Goal: Complete application form

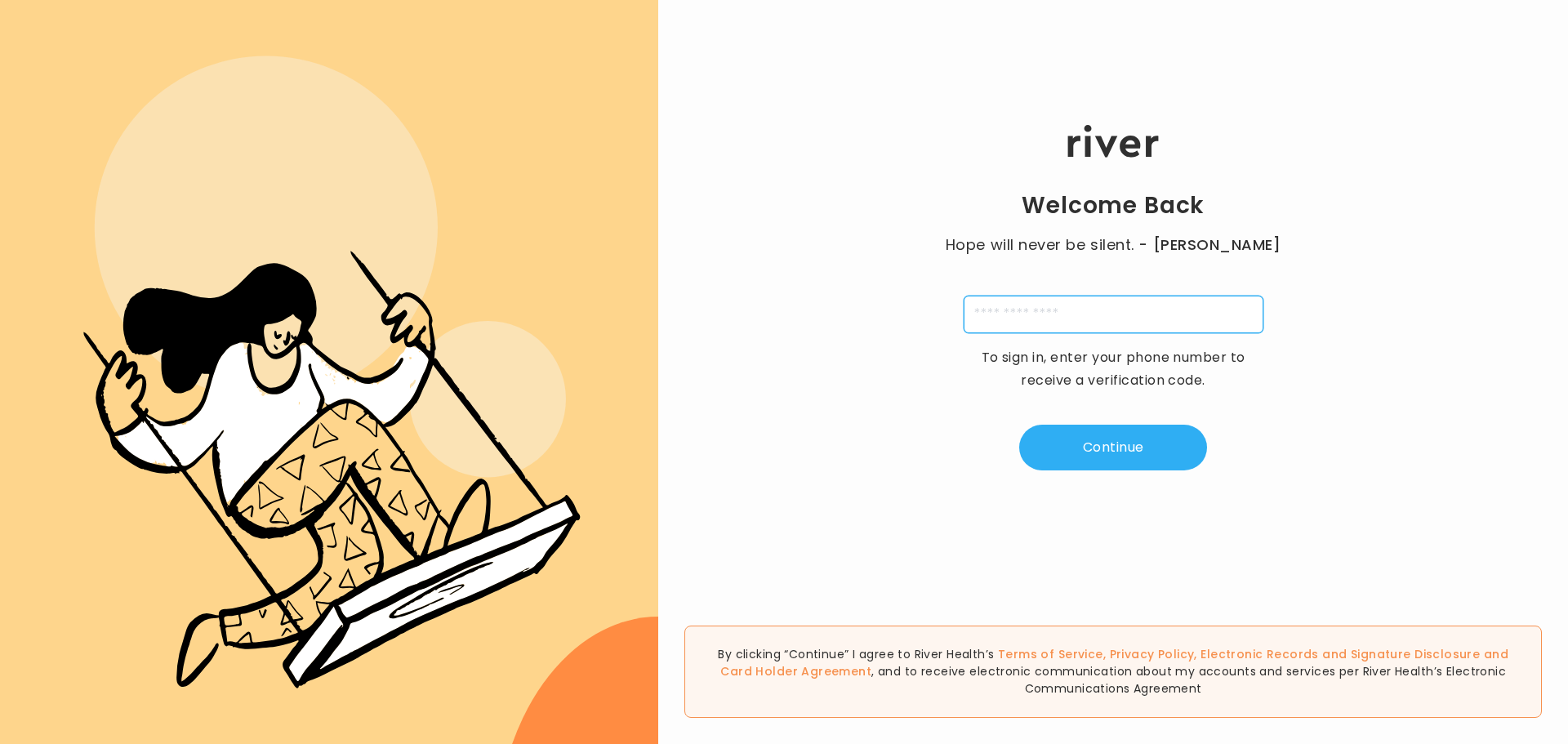
click at [1047, 314] on input "tel" at bounding box center [1113, 314] width 300 height 37
type input "**********"
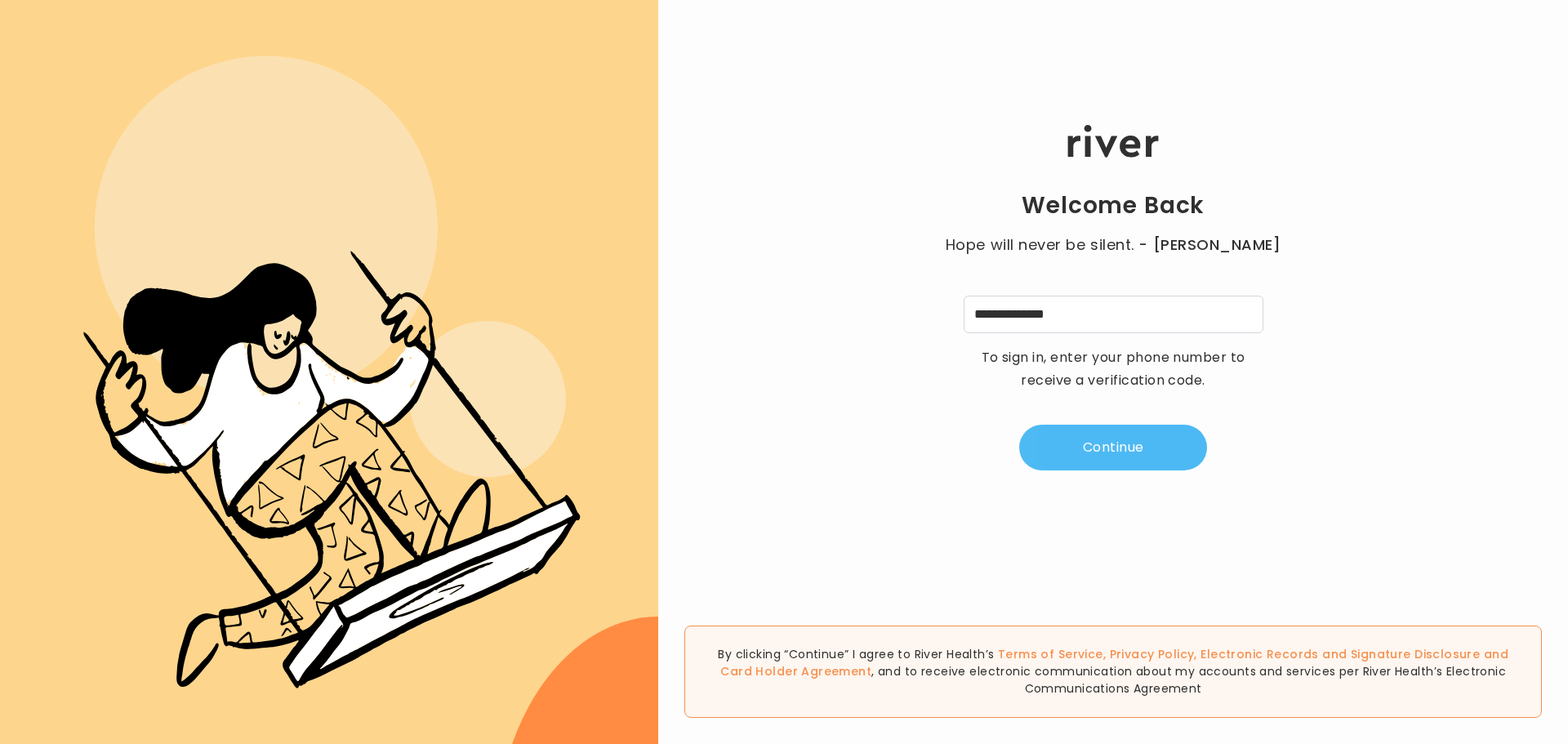
click at [1129, 450] on button "Continue" at bounding box center [1113, 447] width 188 height 46
type input "*"
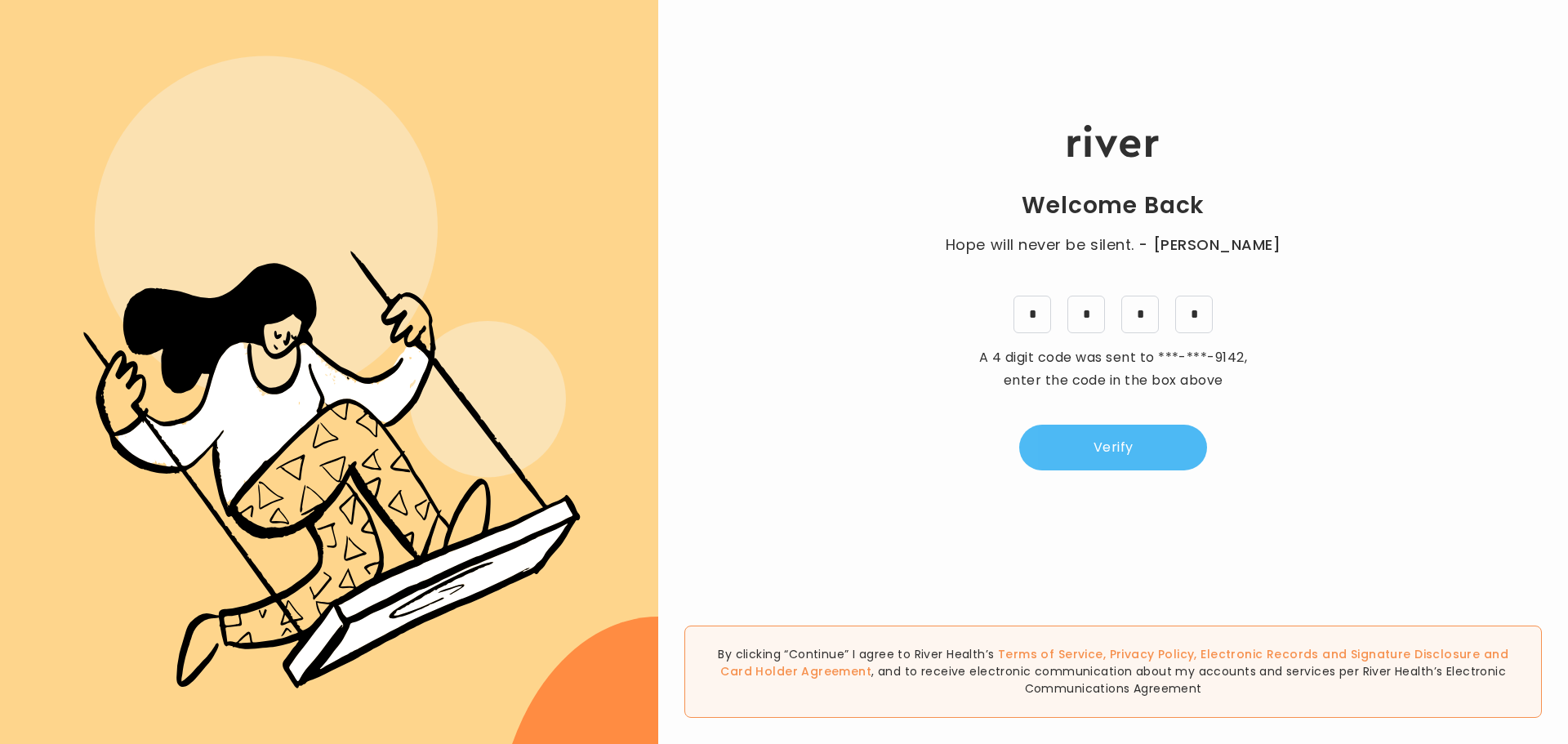
click at [1118, 440] on button "Verify" at bounding box center [1113, 447] width 188 height 46
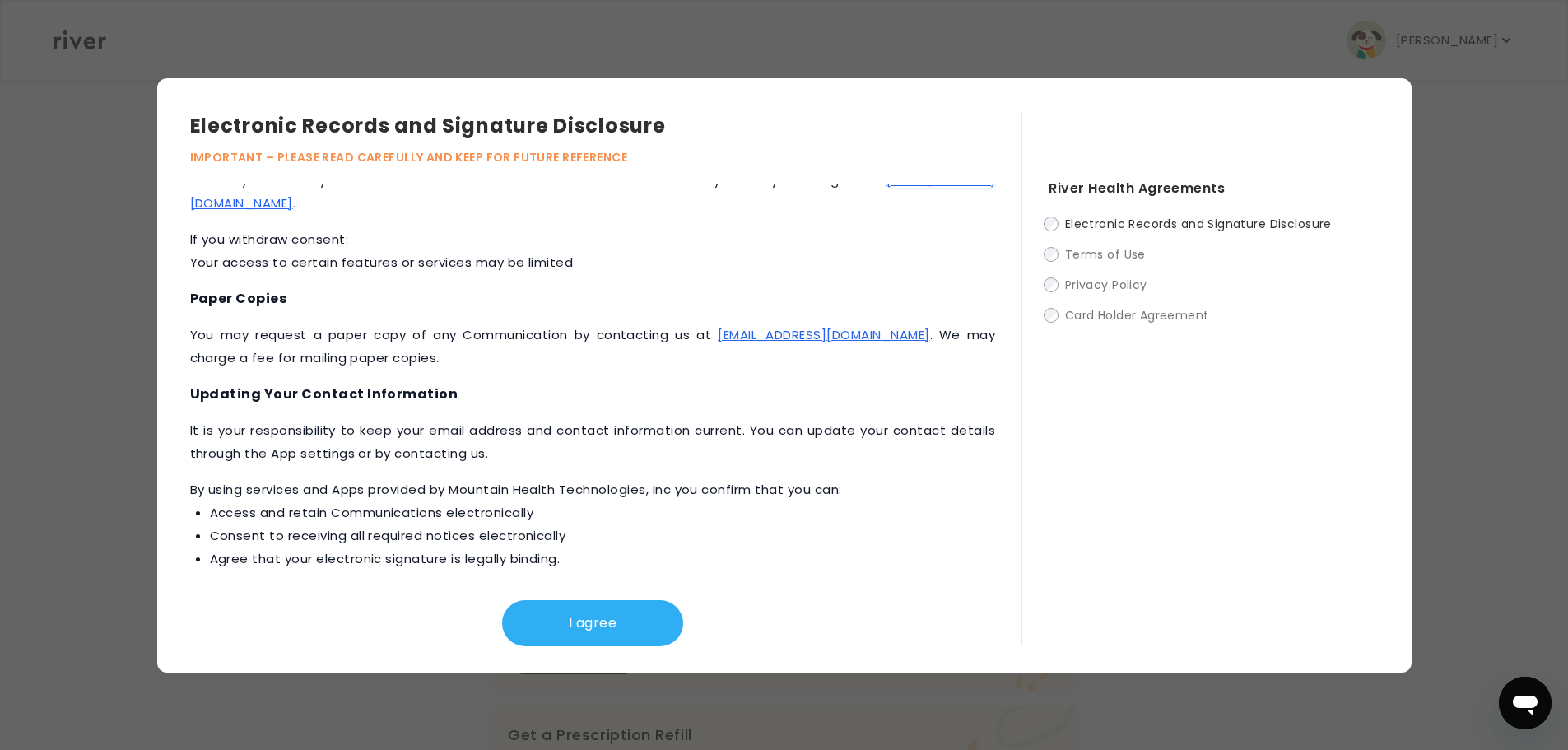
scroll to position [697, 0]
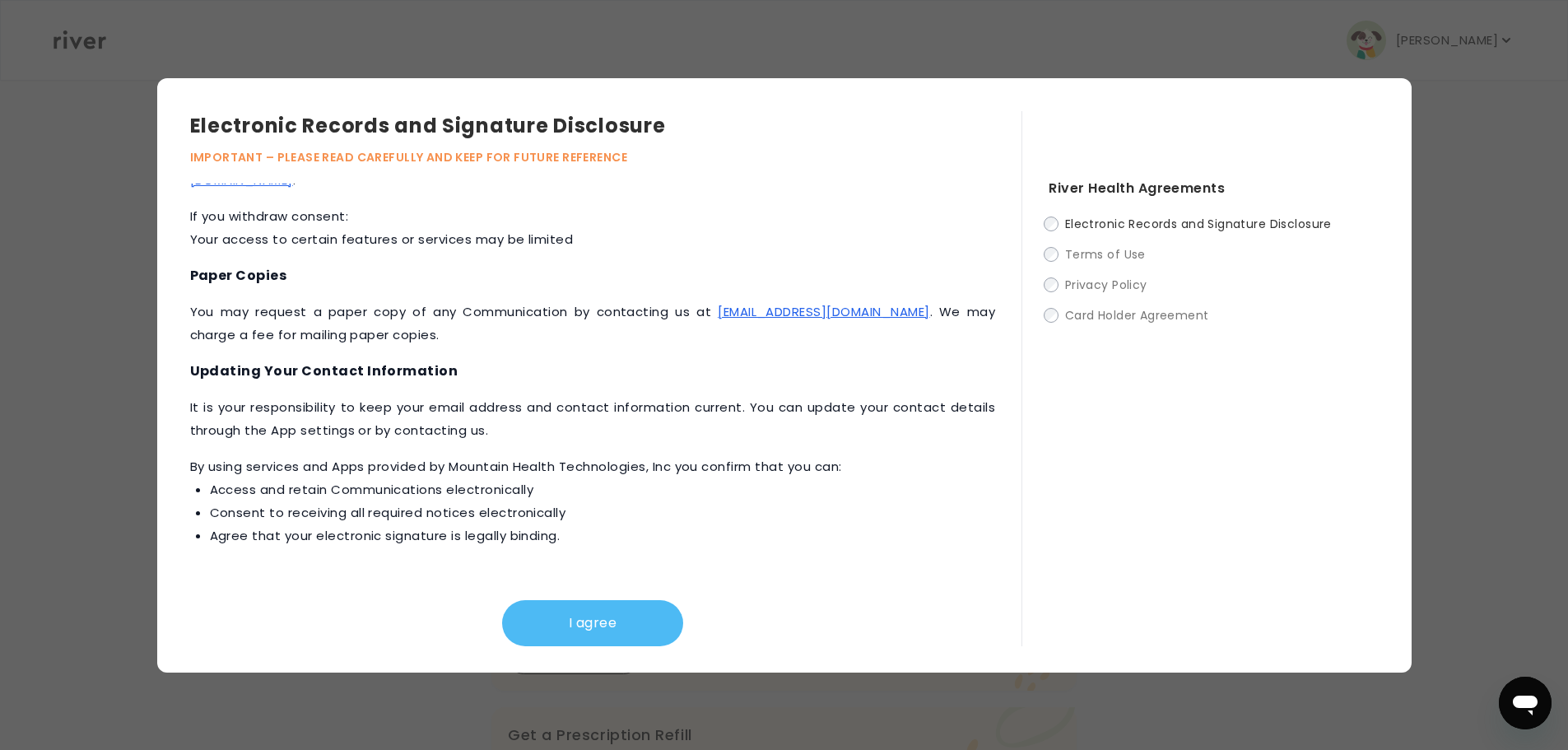
click at [561, 622] on button "I agree" at bounding box center [592, 623] width 181 height 46
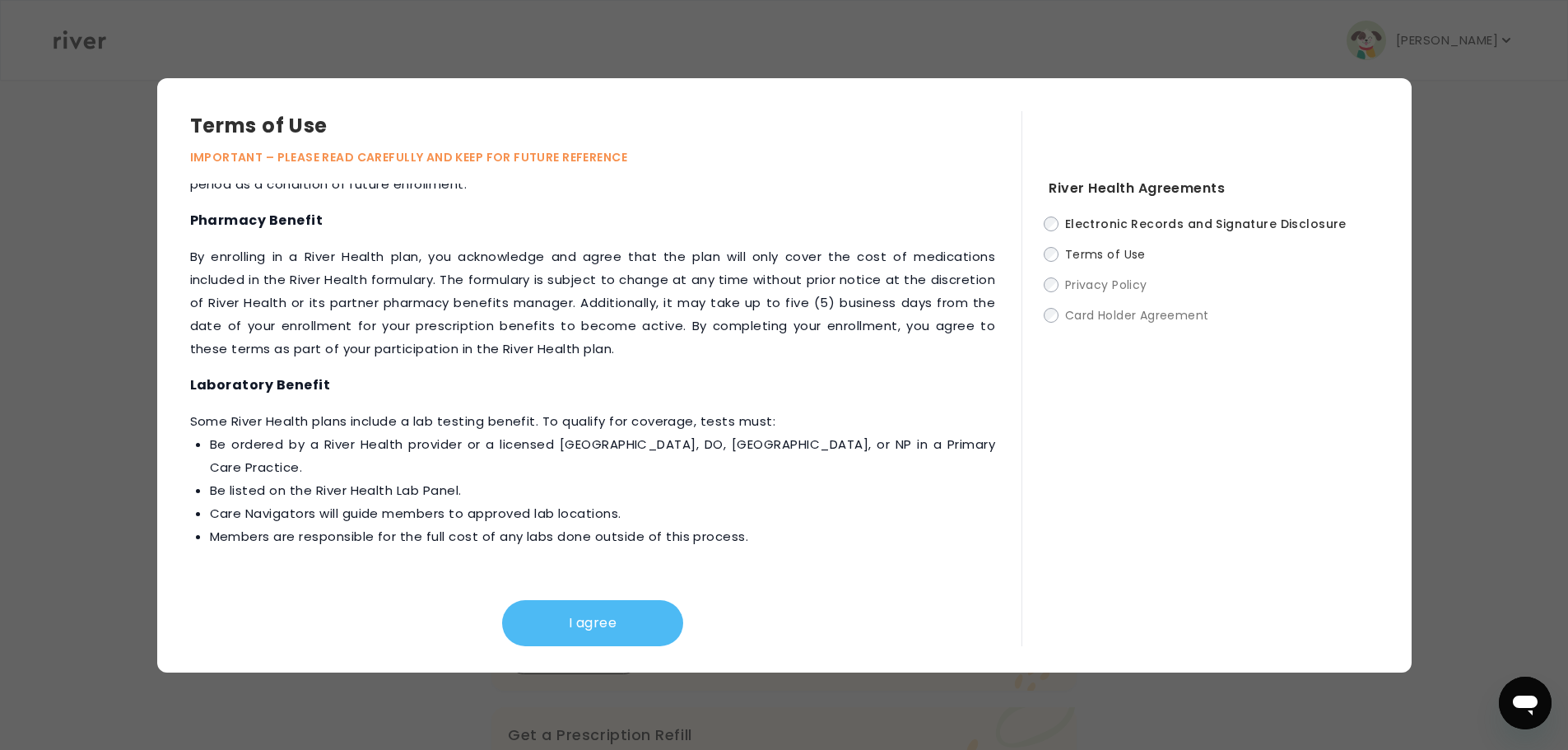
scroll to position [1749, 0]
click at [568, 634] on button "I agree" at bounding box center [592, 623] width 181 height 46
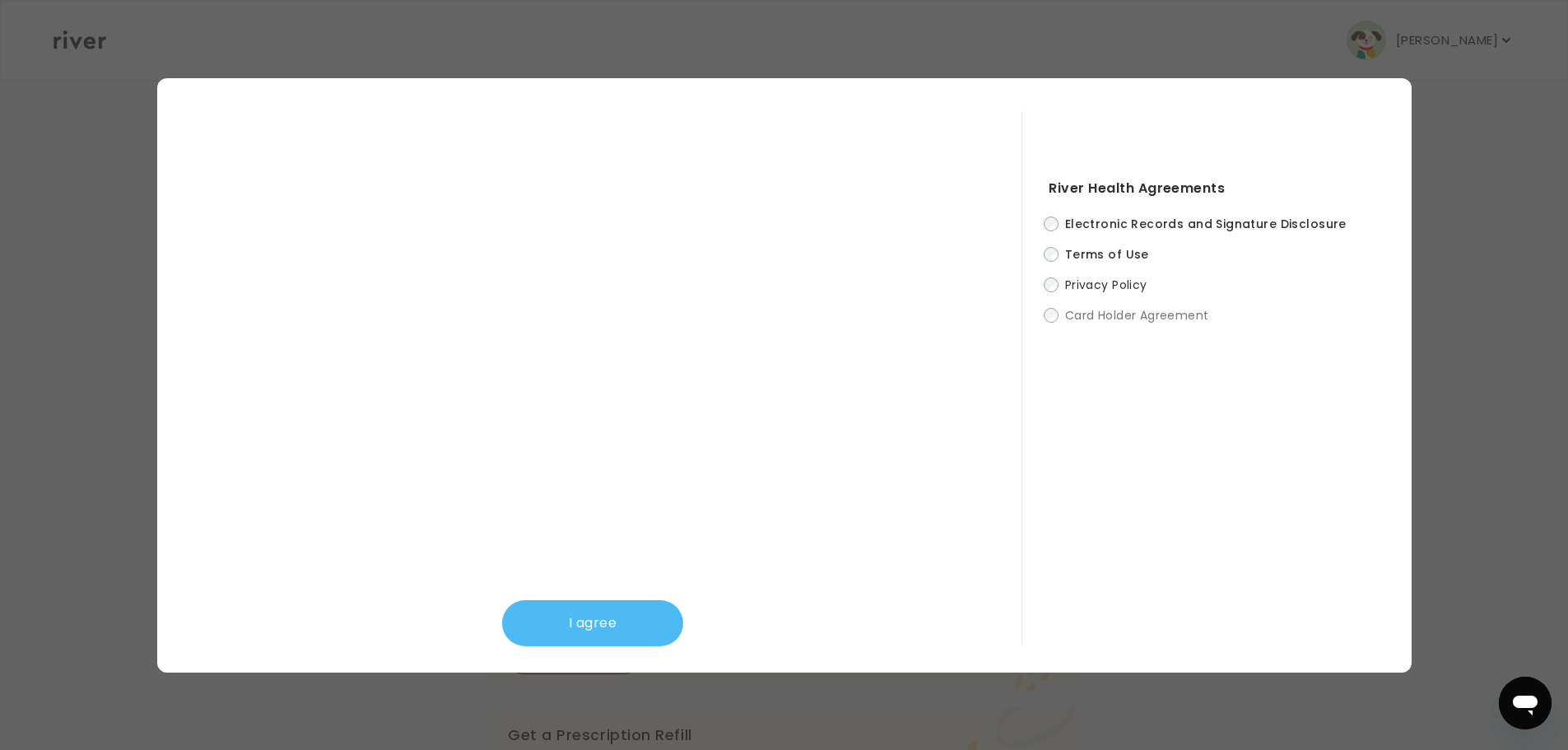
click at [574, 633] on button "I agree" at bounding box center [592, 623] width 181 height 46
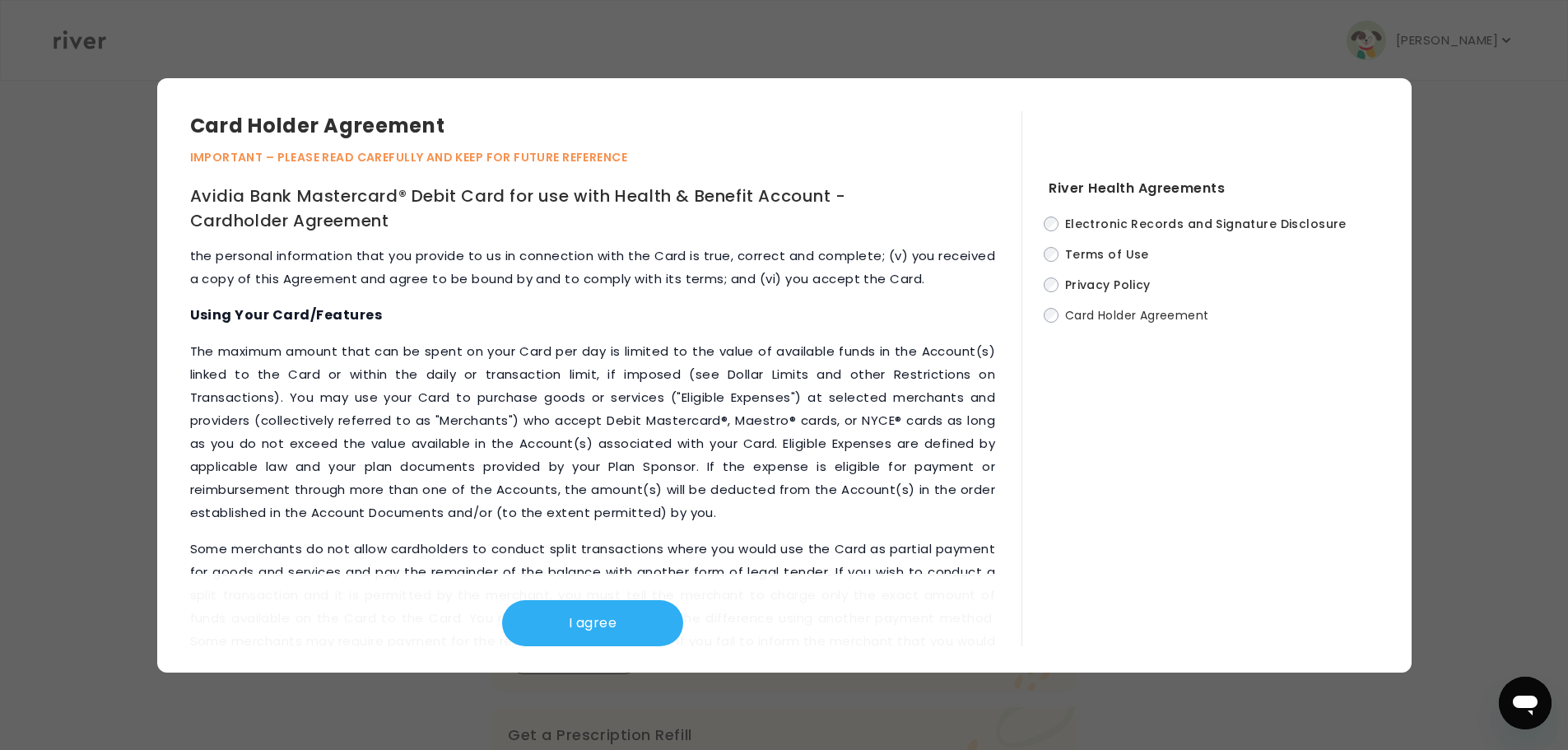
scroll to position [1399, 0]
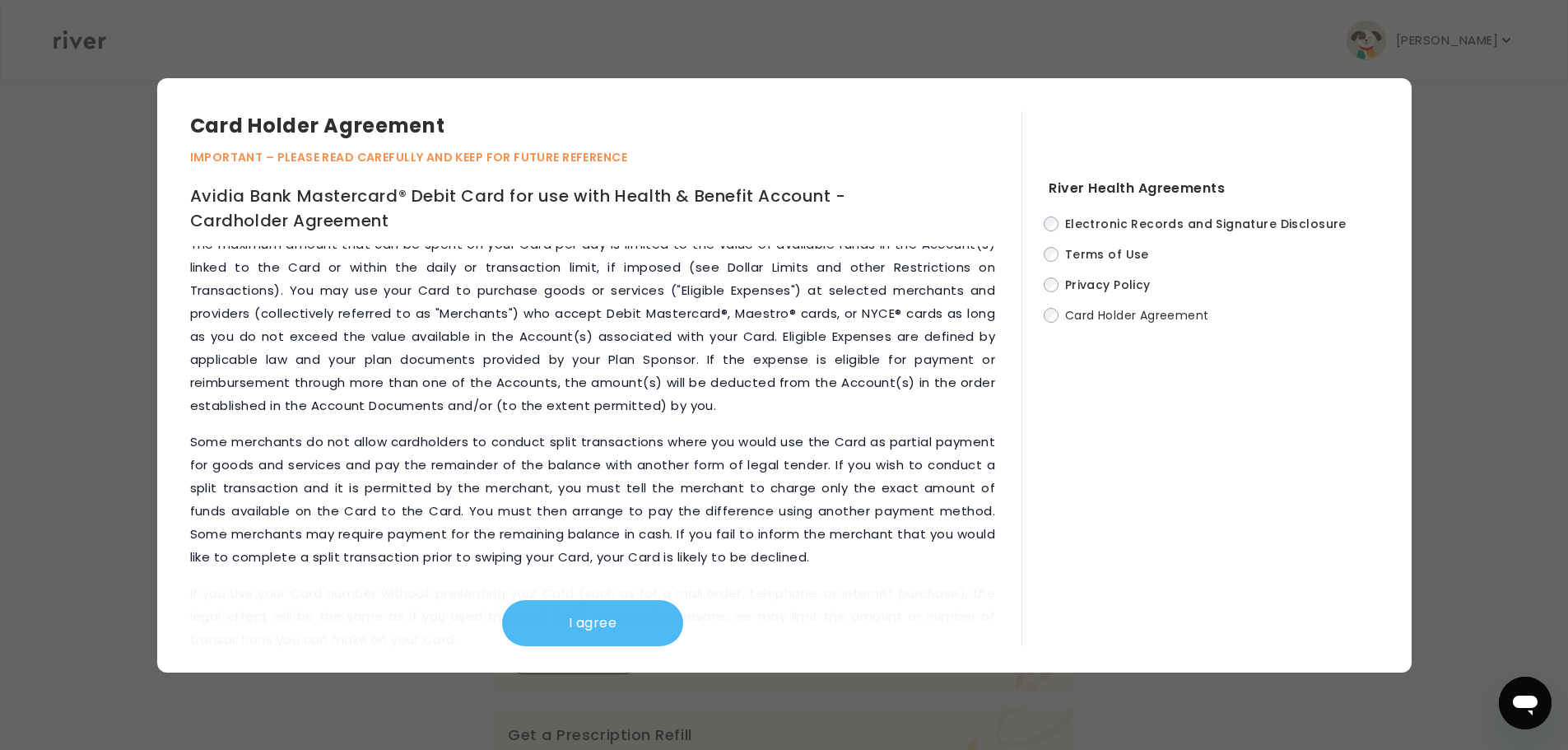
click at [553, 622] on button "I agree" at bounding box center [592, 623] width 181 height 46
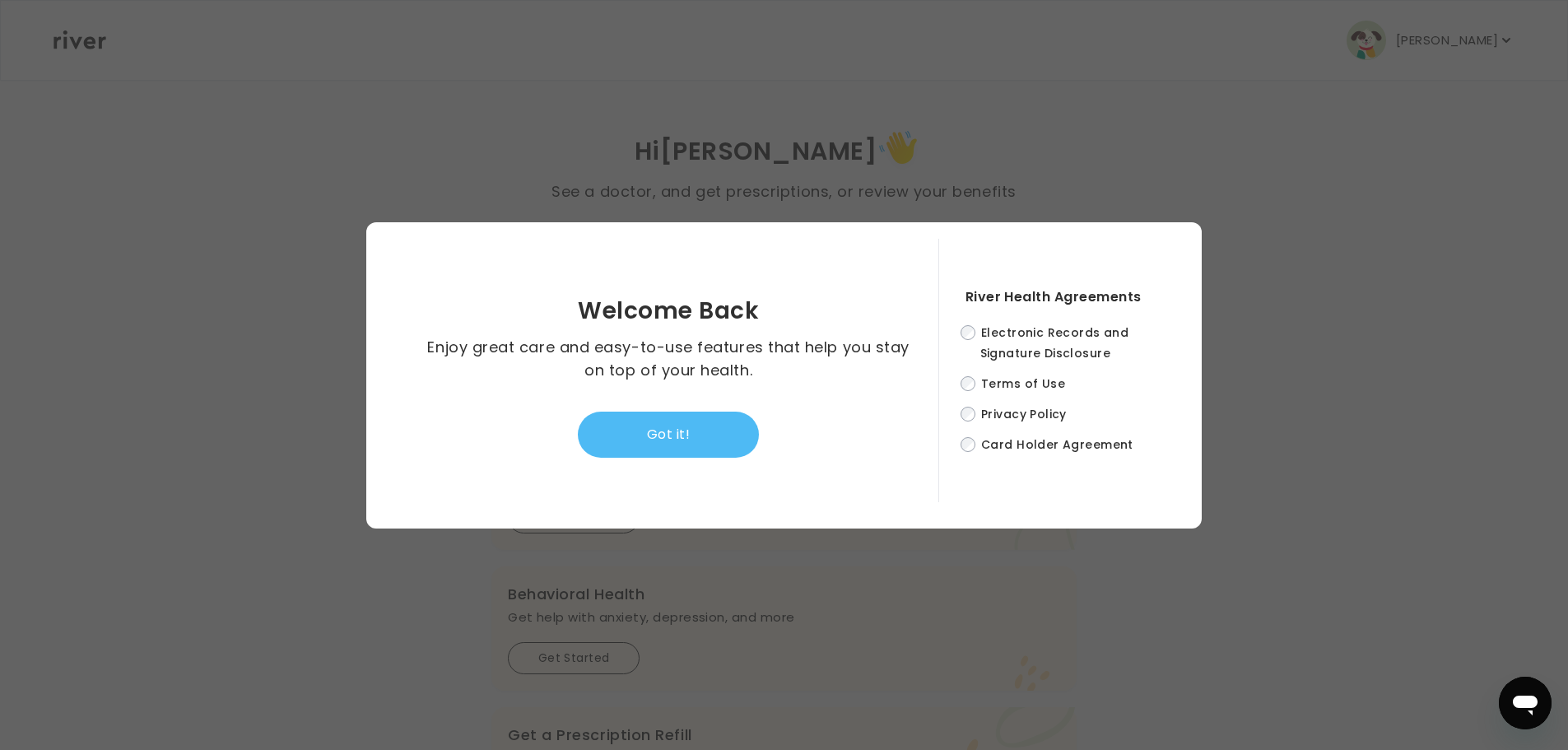
click at [649, 430] on button "Got it!" at bounding box center [668, 434] width 181 height 46
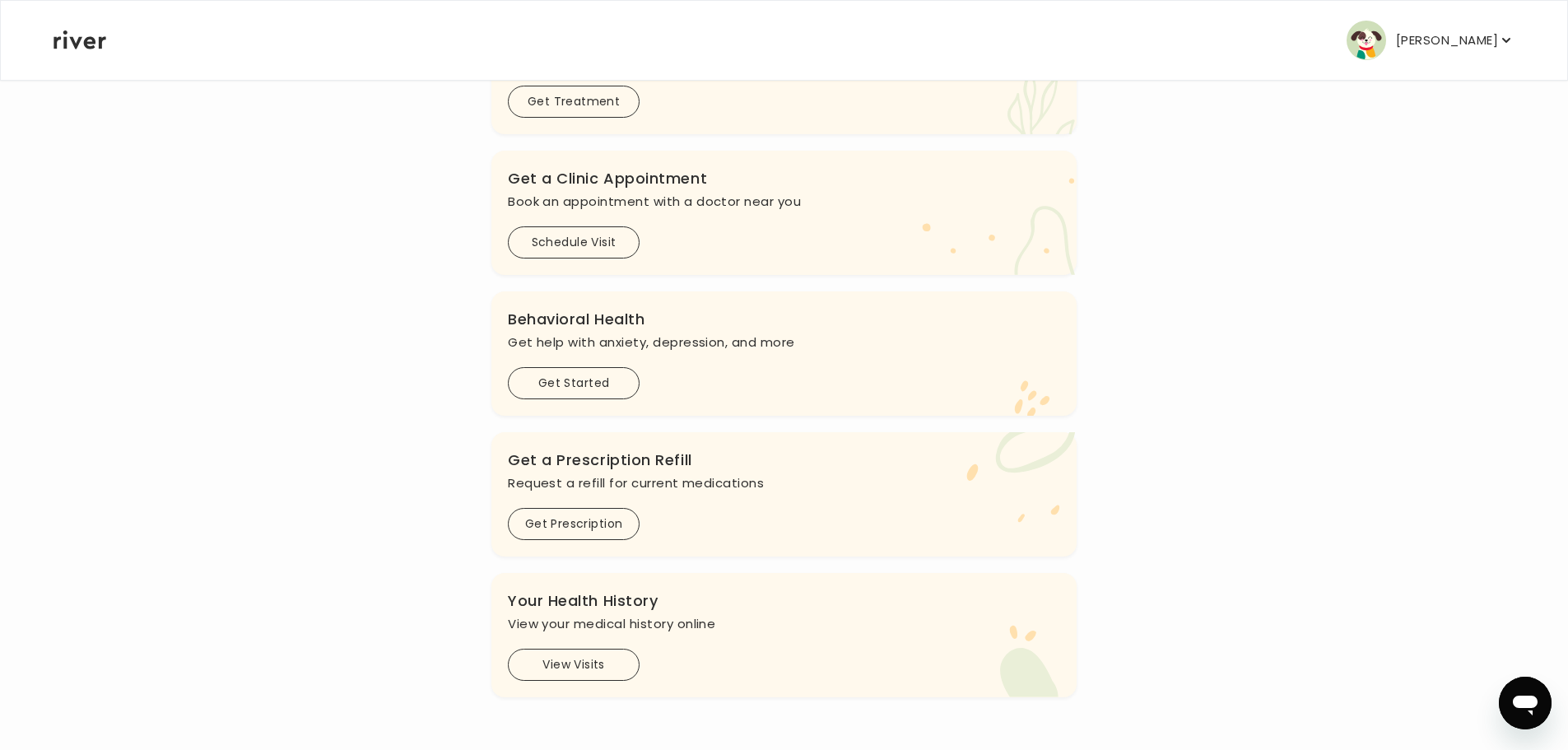
scroll to position [0, 0]
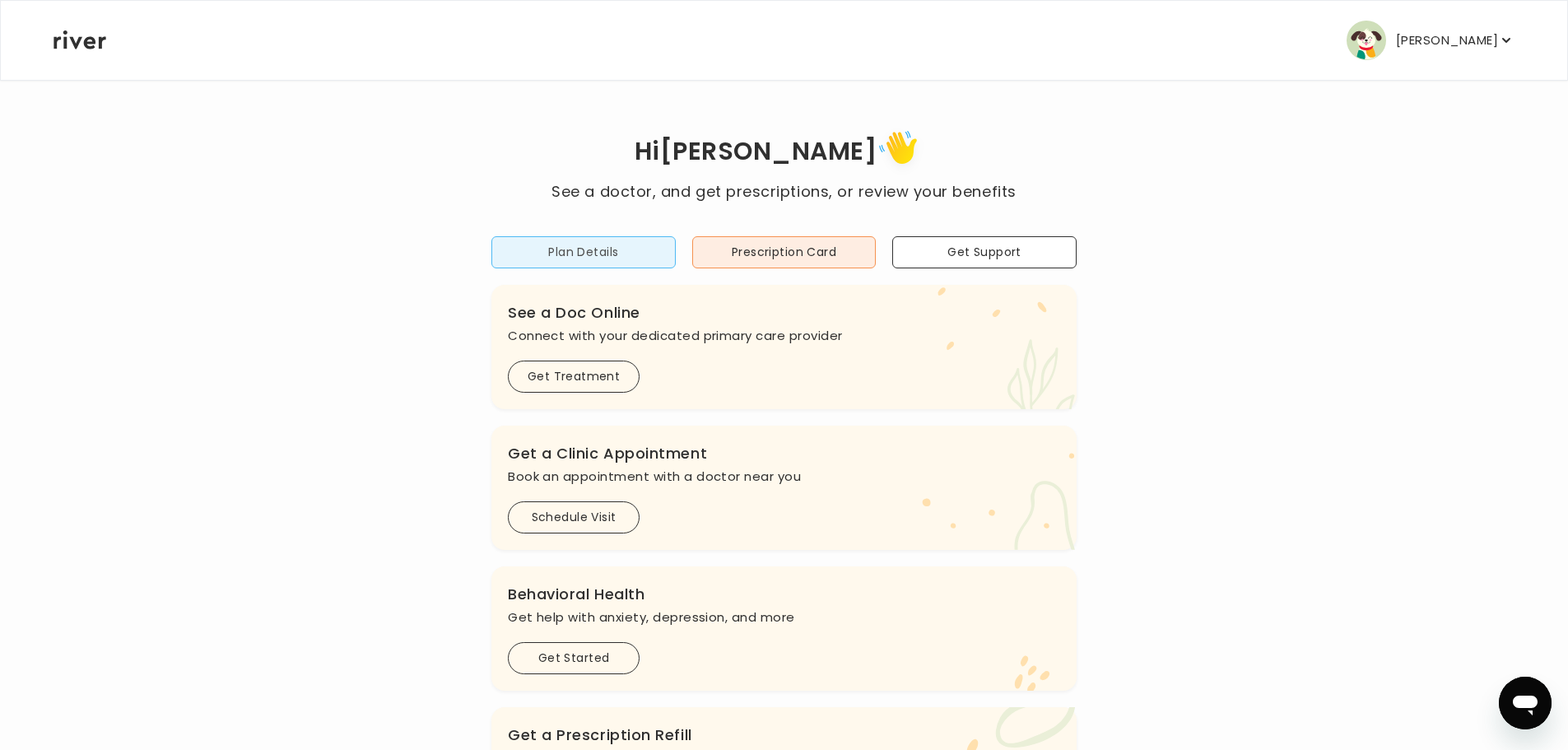
click at [567, 253] on button "Plan Details" at bounding box center [584, 252] width 185 height 32
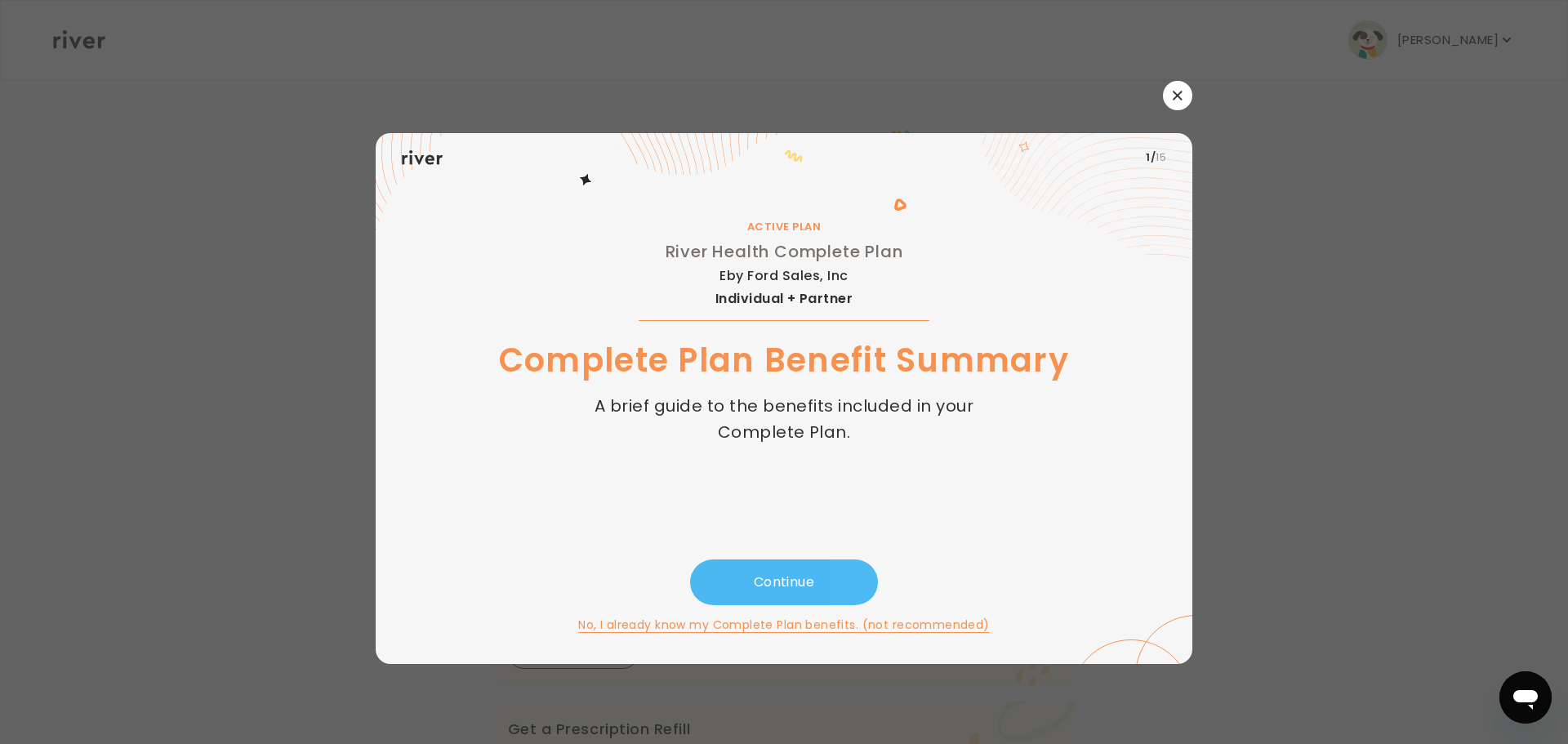
click at [777, 583] on button "Continue" at bounding box center [784, 581] width 188 height 46
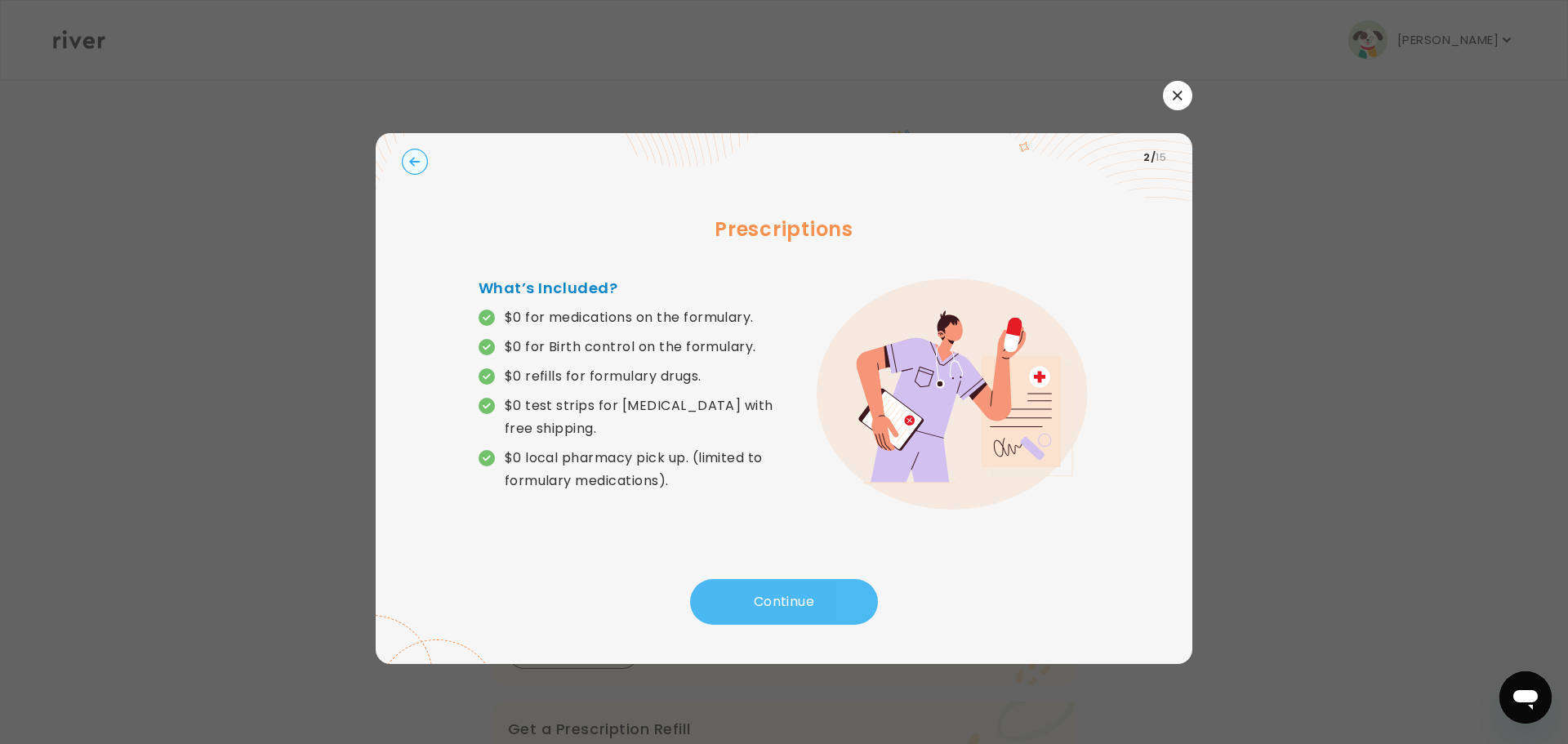
click at [784, 595] on button "Continue" at bounding box center [784, 601] width 188 height 46
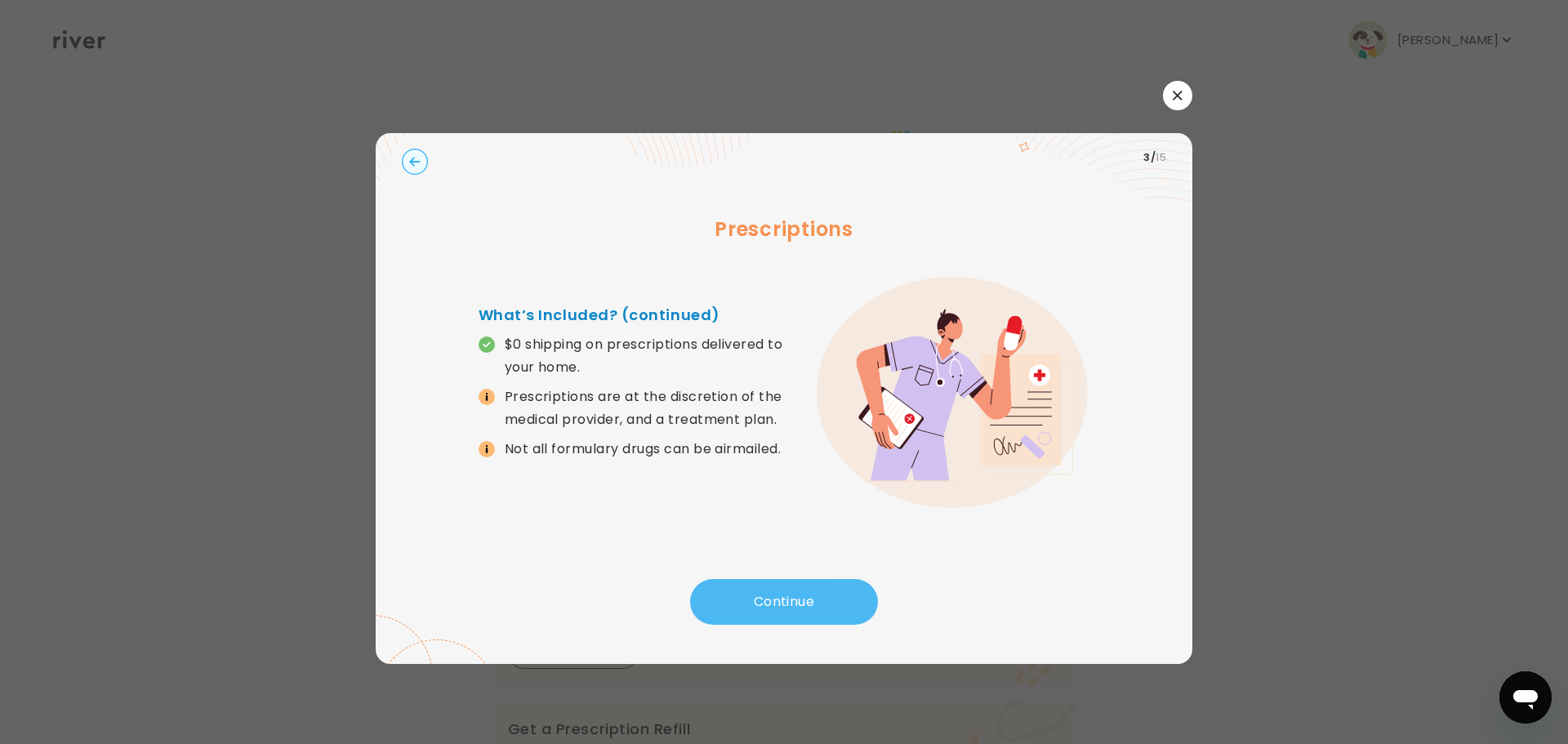
click at [784, 595] on button "Continue" at bounding box center [784, 601] width 188 height 46
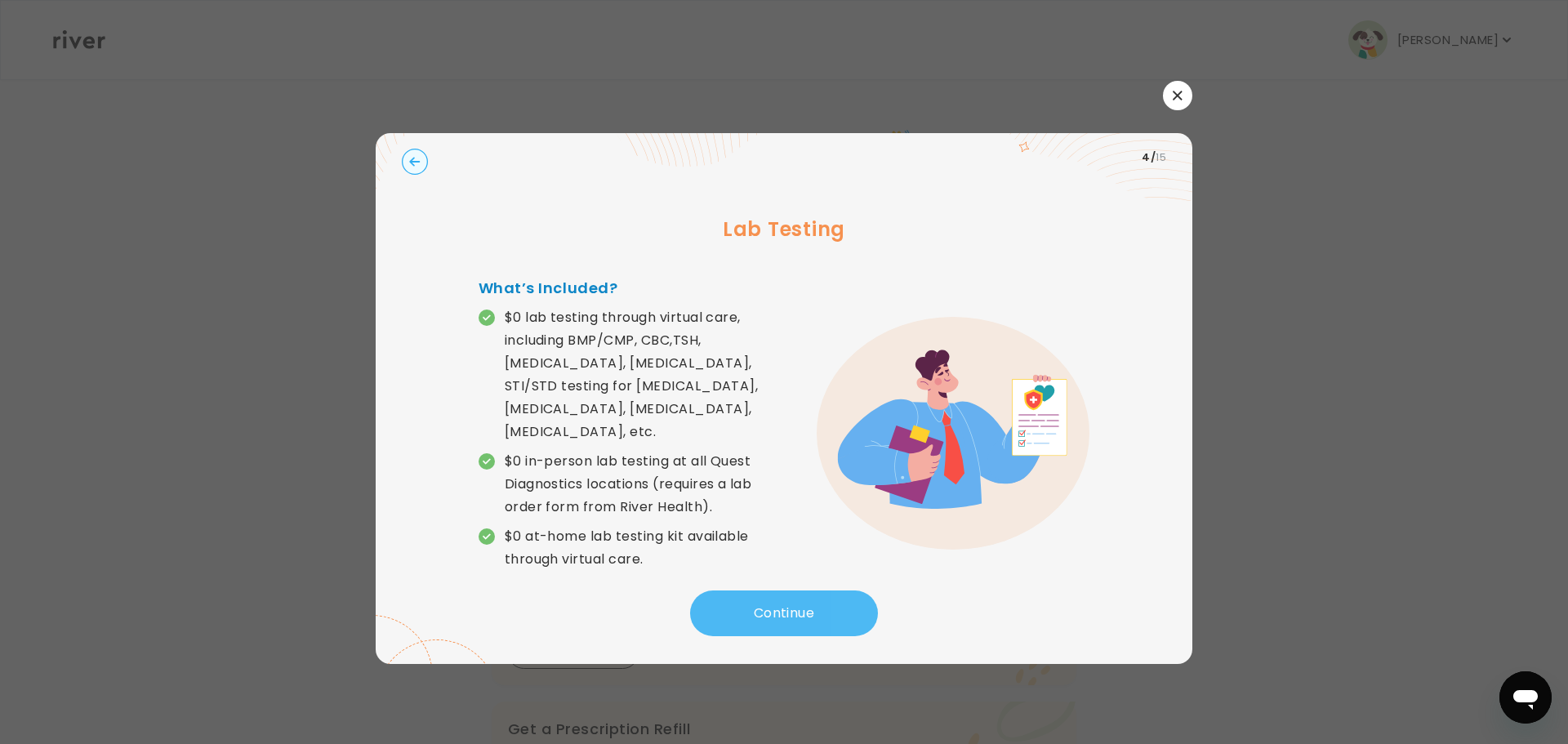
click at [784, 595] on button "Continue" at bounding box center [784, 612] width 188 height 46
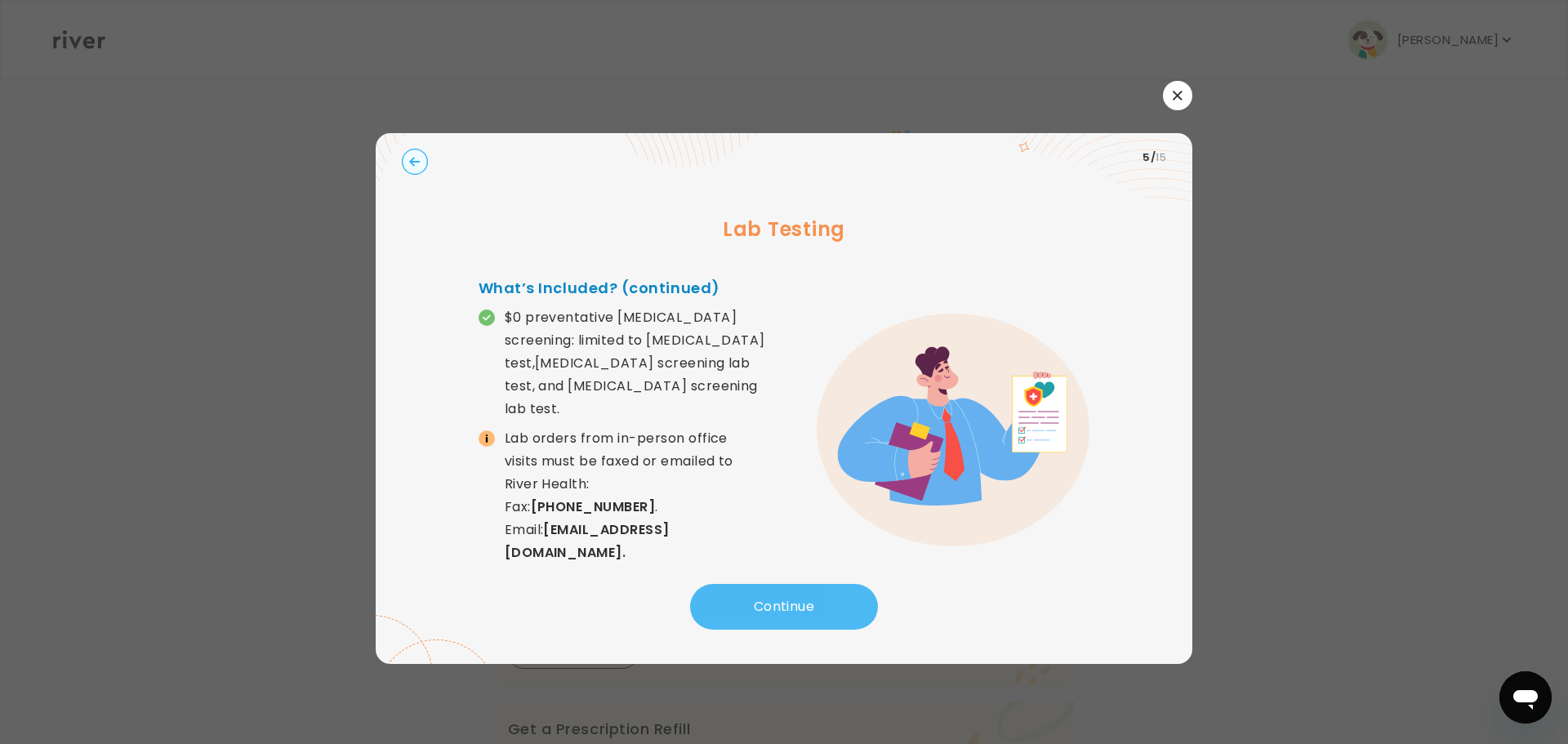
click at [801, 603] on button "Continue" at bounding box center [784, 606] width 188 height 46
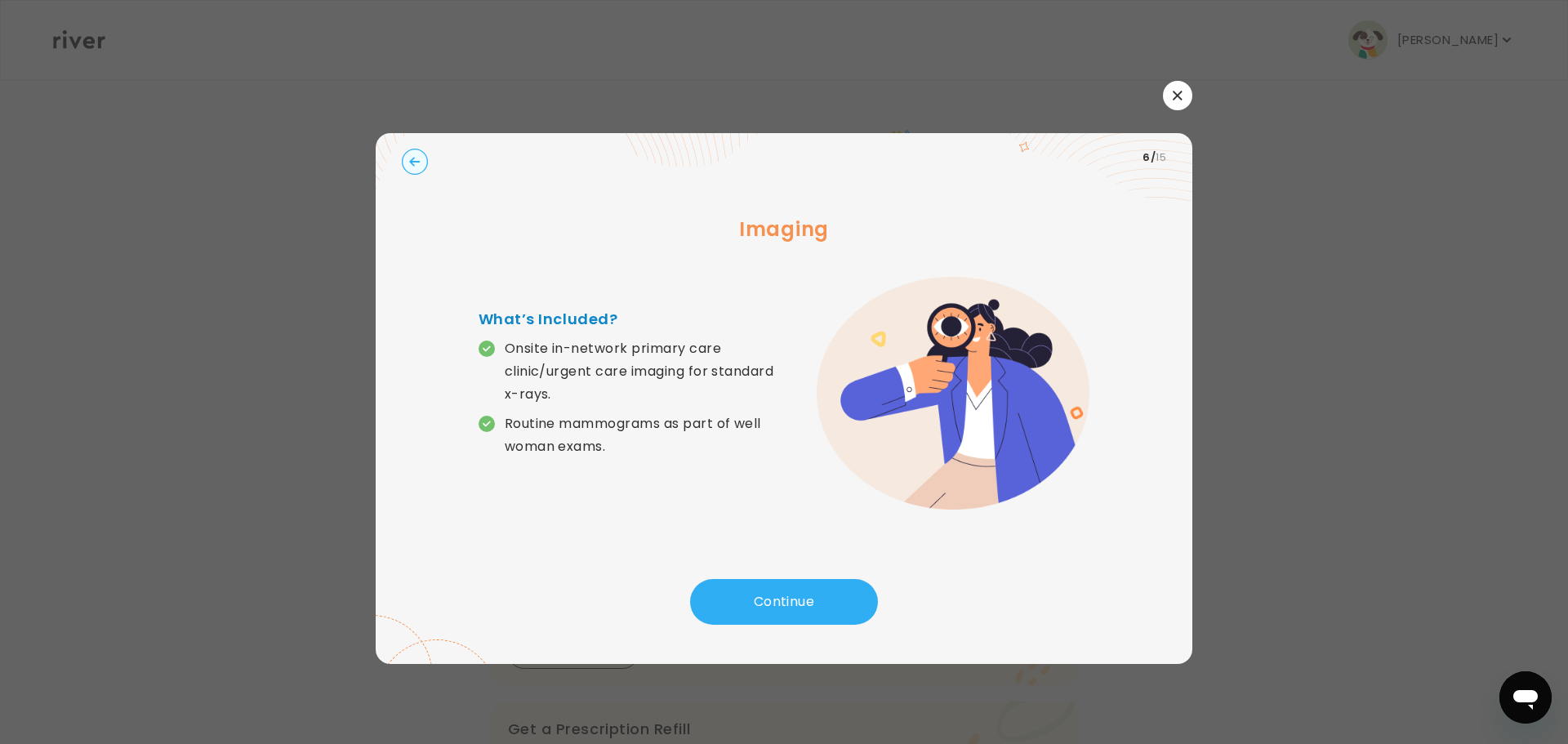
click at [412, 163] on icon "button" at bounding box center [414, 162] width 10 height 9
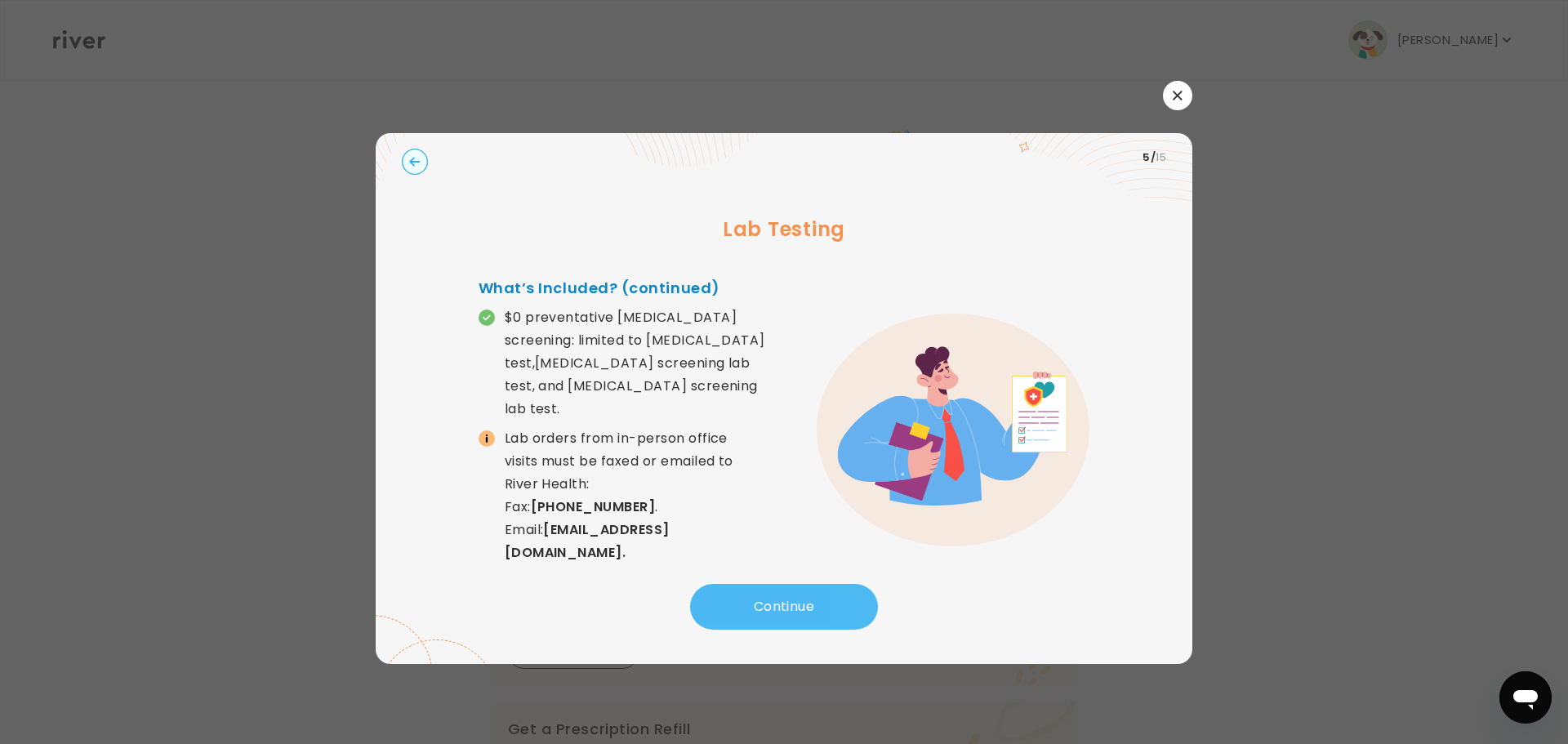
click at [822, 596] on button "Continue" at bounding box center [784, 606] width 188 height 46
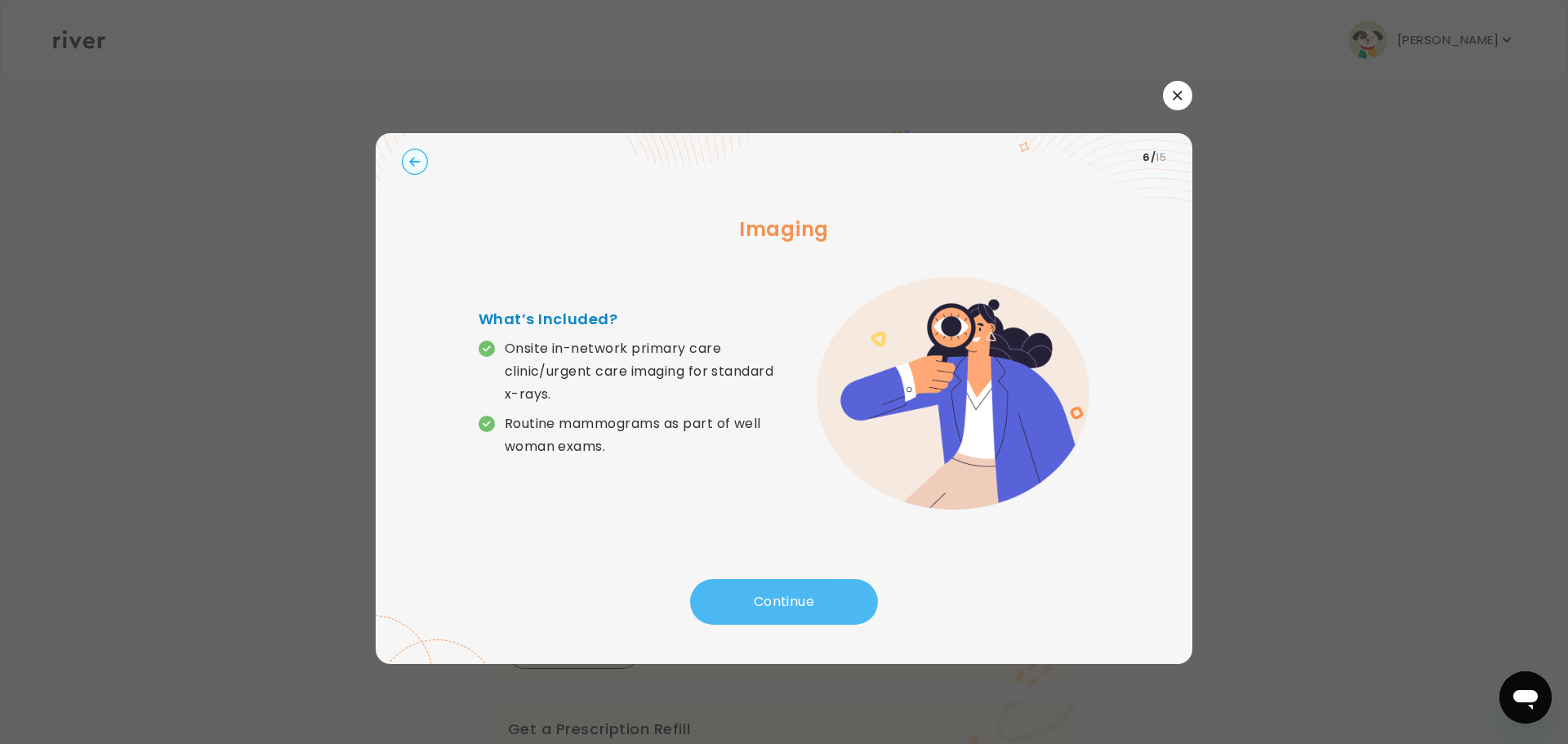
click at [806, 595] on button "Continue" at bounding box center [784, 601] width 188 height 46
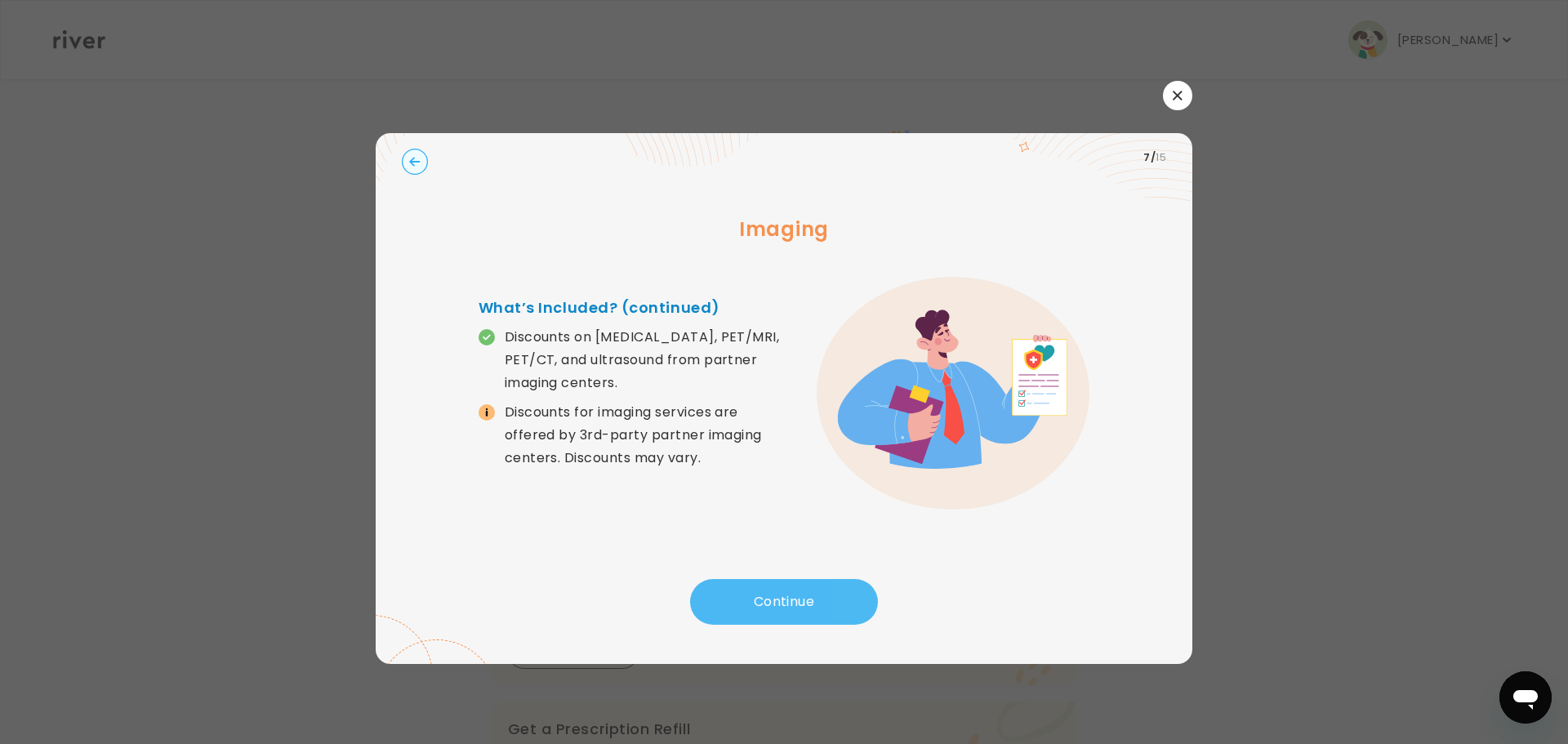
click at [806, 595] on button "Continue" at bounding box center [784, 601] width 188 height 46
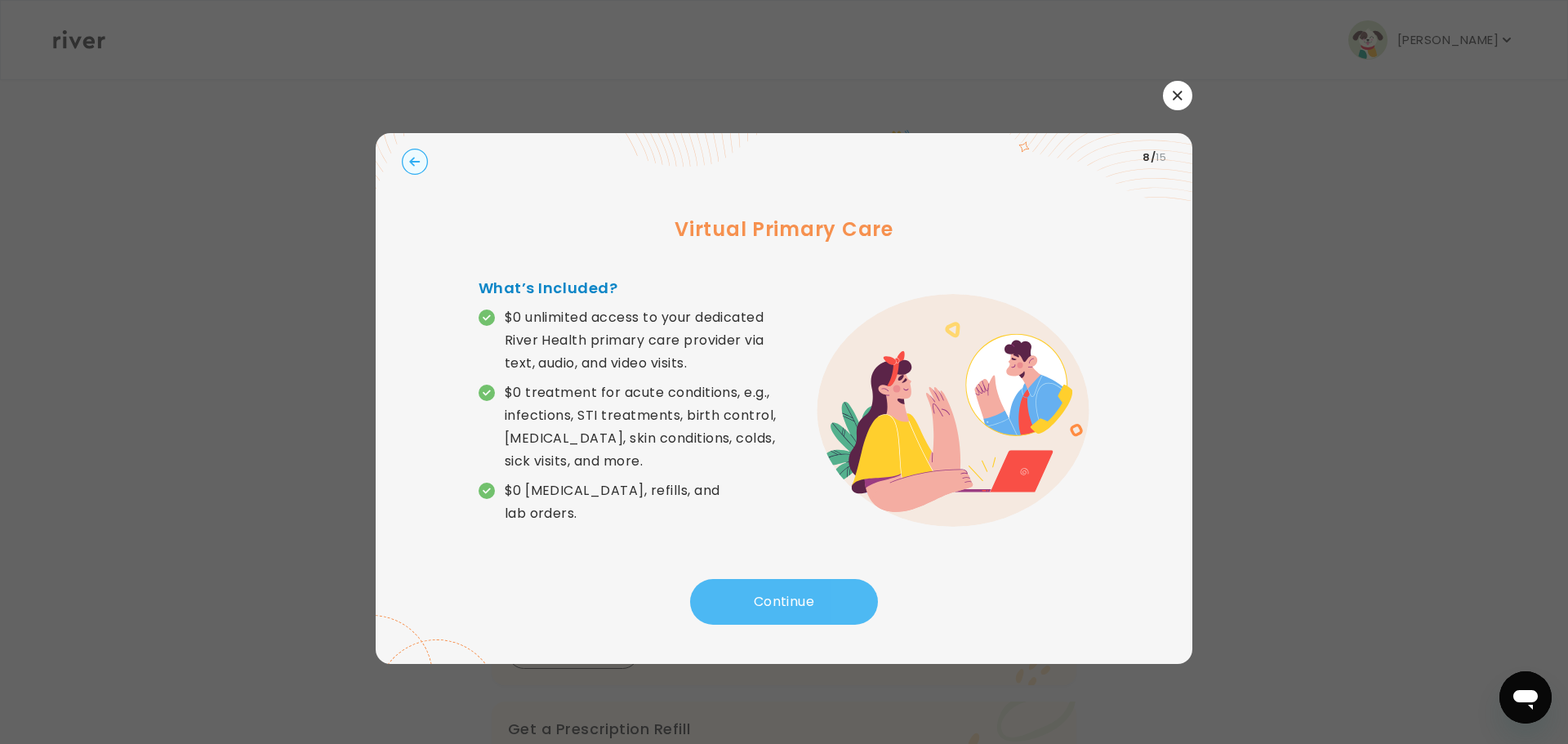
click at [781, 594] on button "Continue" at bounding box center [784, 601] width 188 height 46
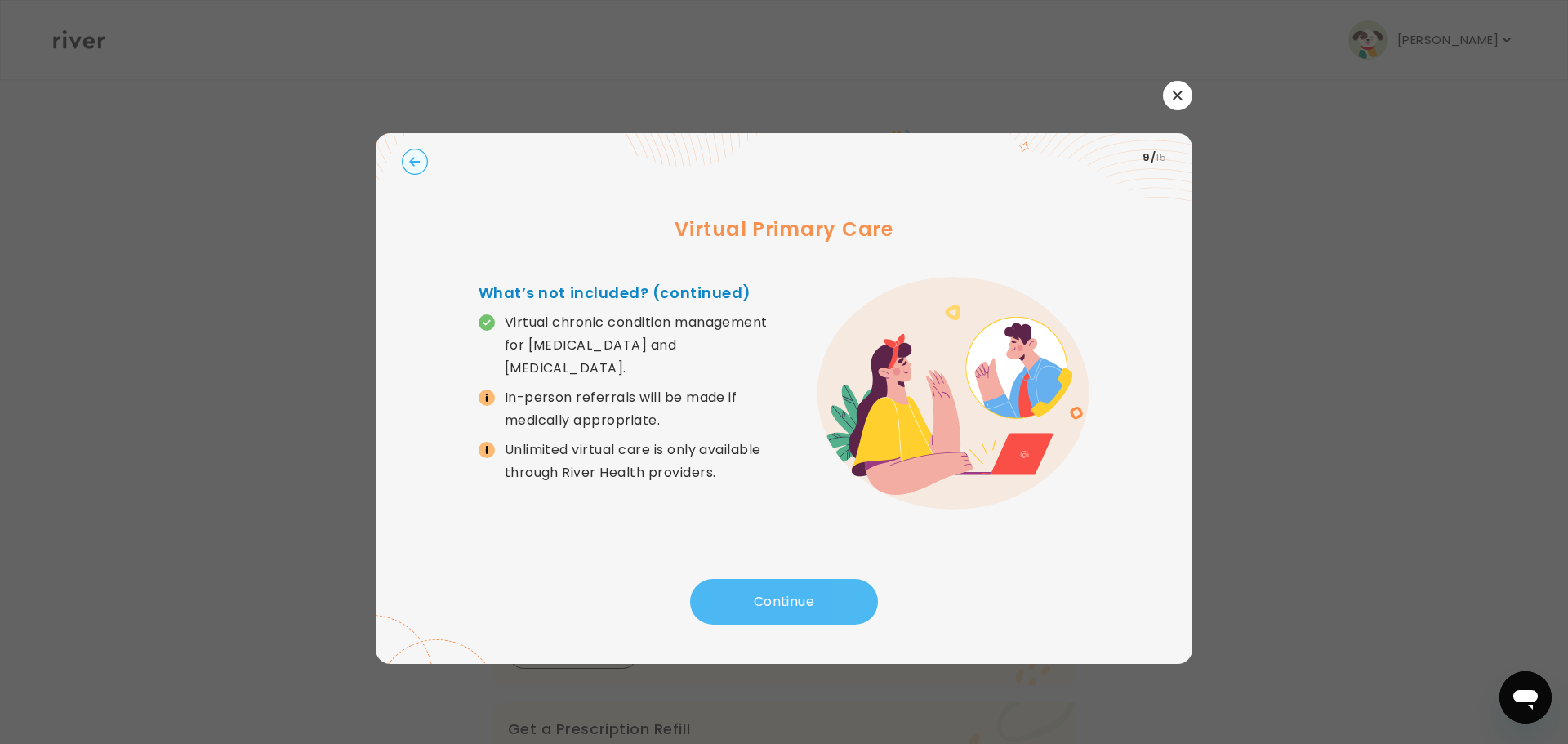
click at [781, 594] on button "Continue" at bounding box center [784, 601] width 188 height 46
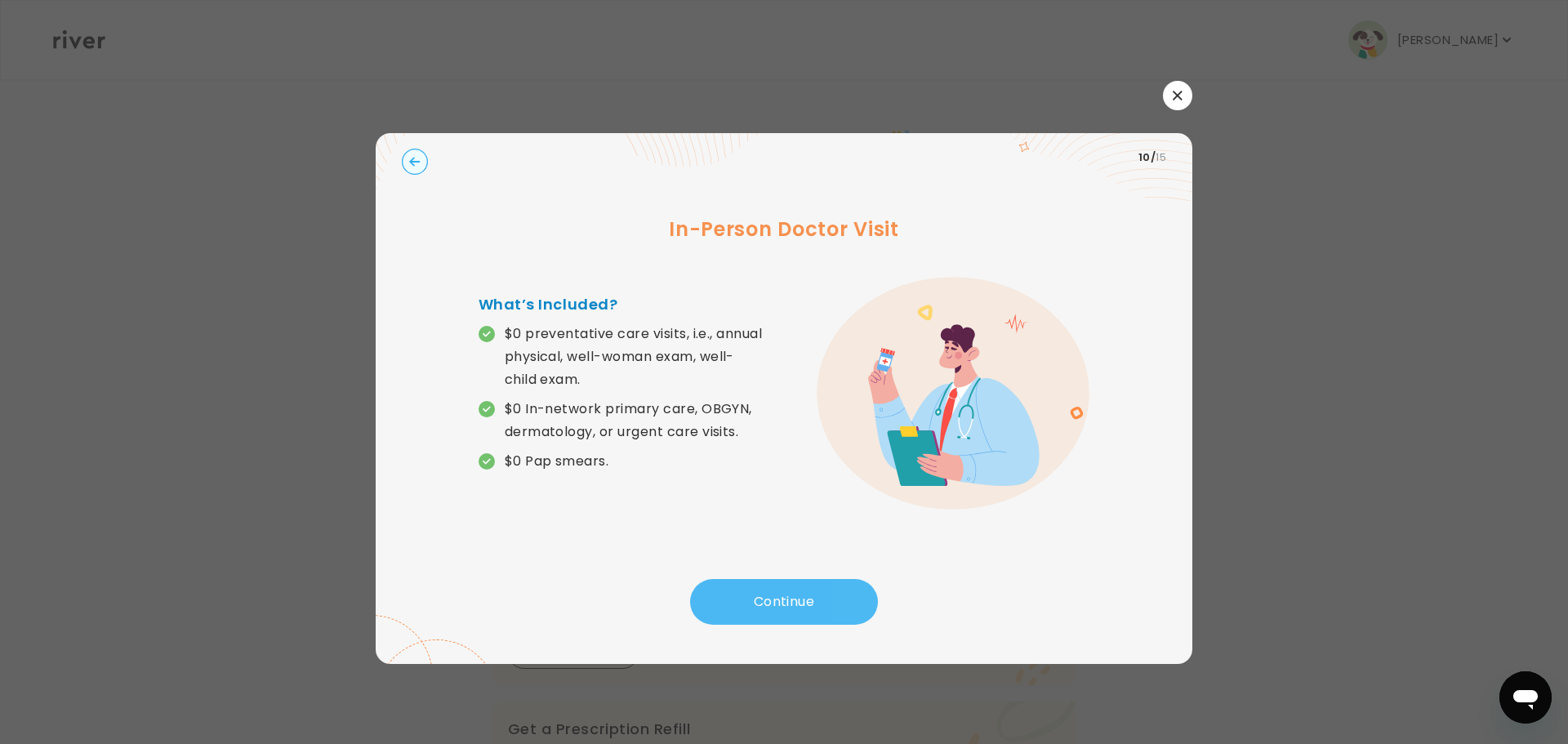
click at [781, 594] on button "Continue" at bounding box center [784, 601] width 188 height 46
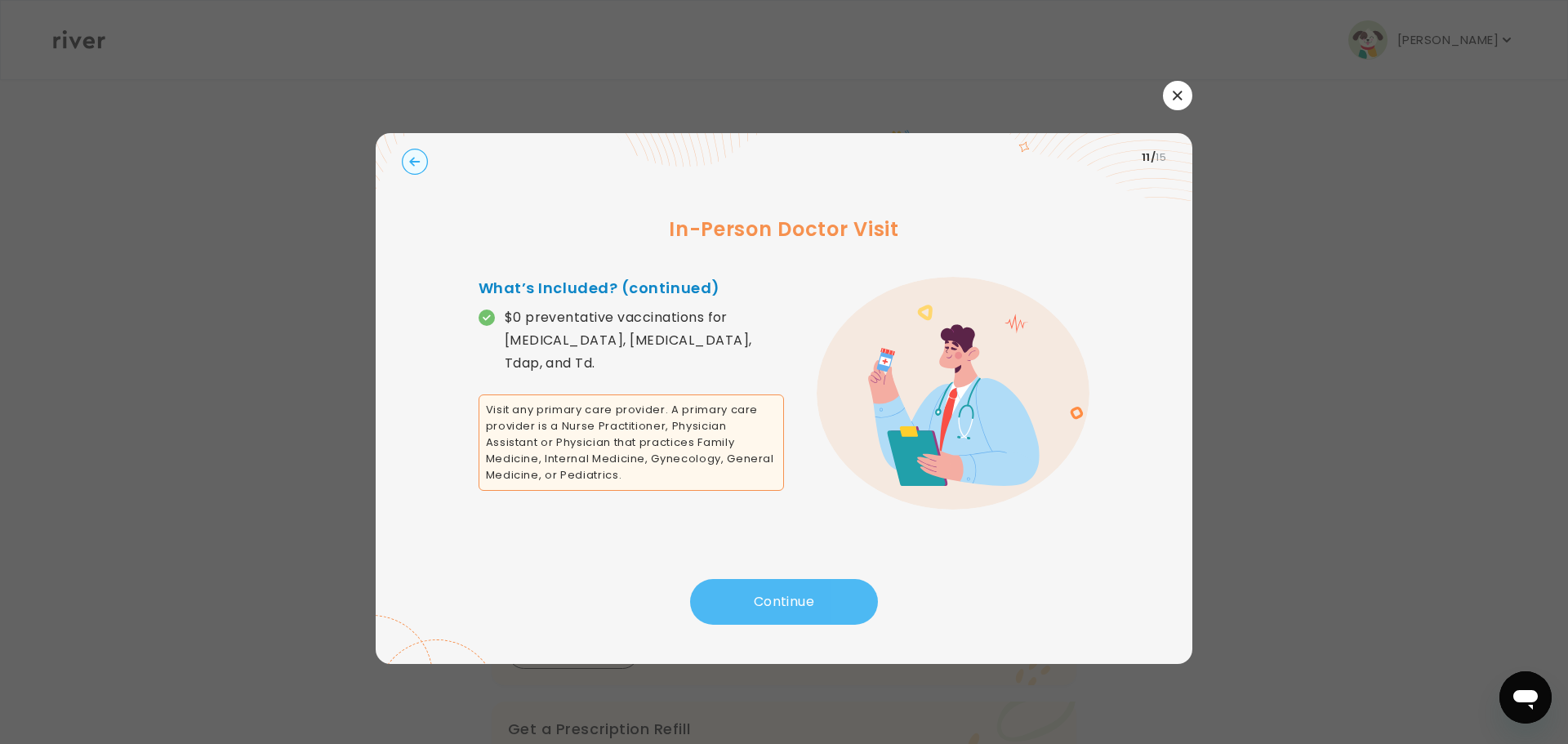
click at [781, 594] on button "Continue" at bounding box center [784, 601] width 188 height 46
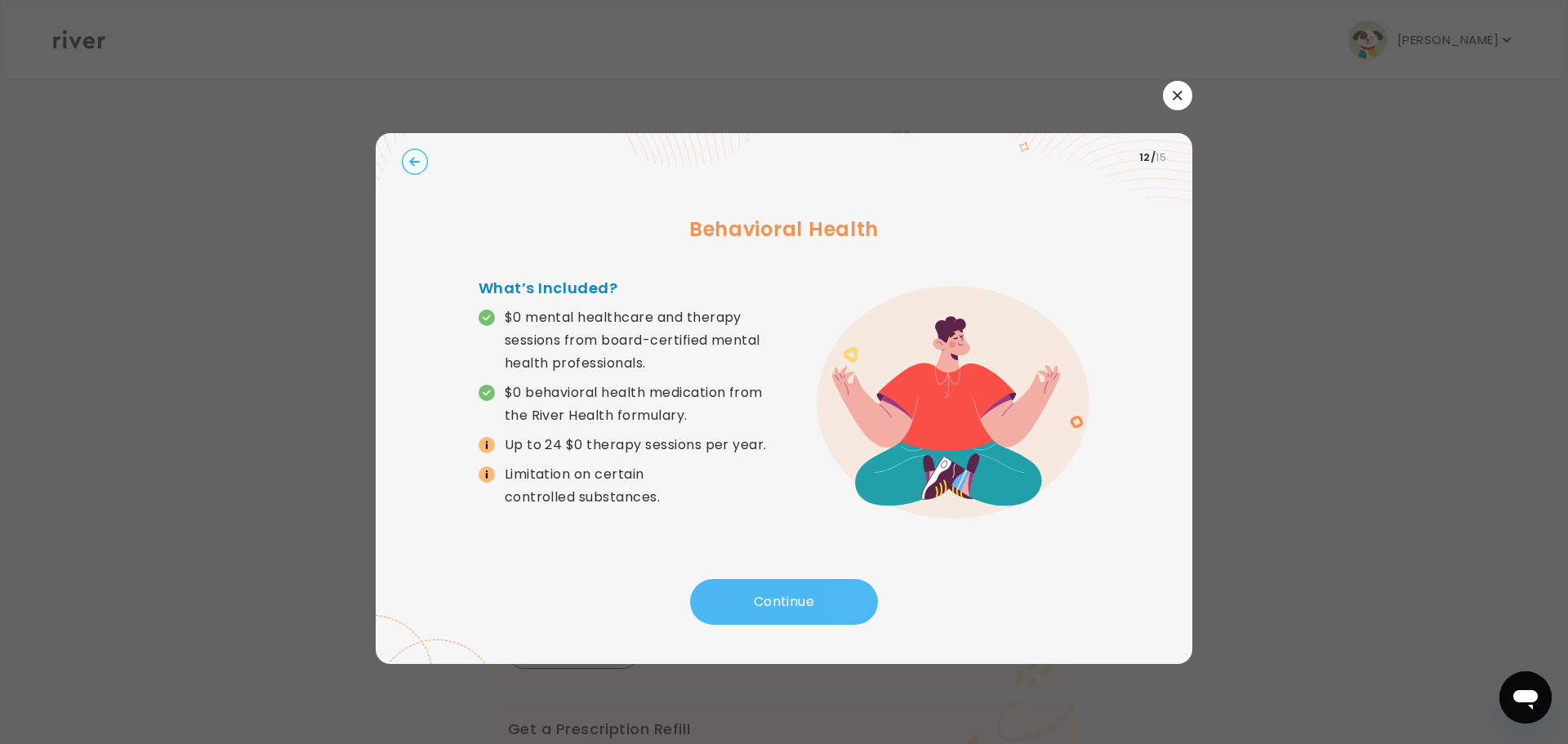
click at [781, 594] on button "Continue" at bounding box center [784, 601] width 188 height 46
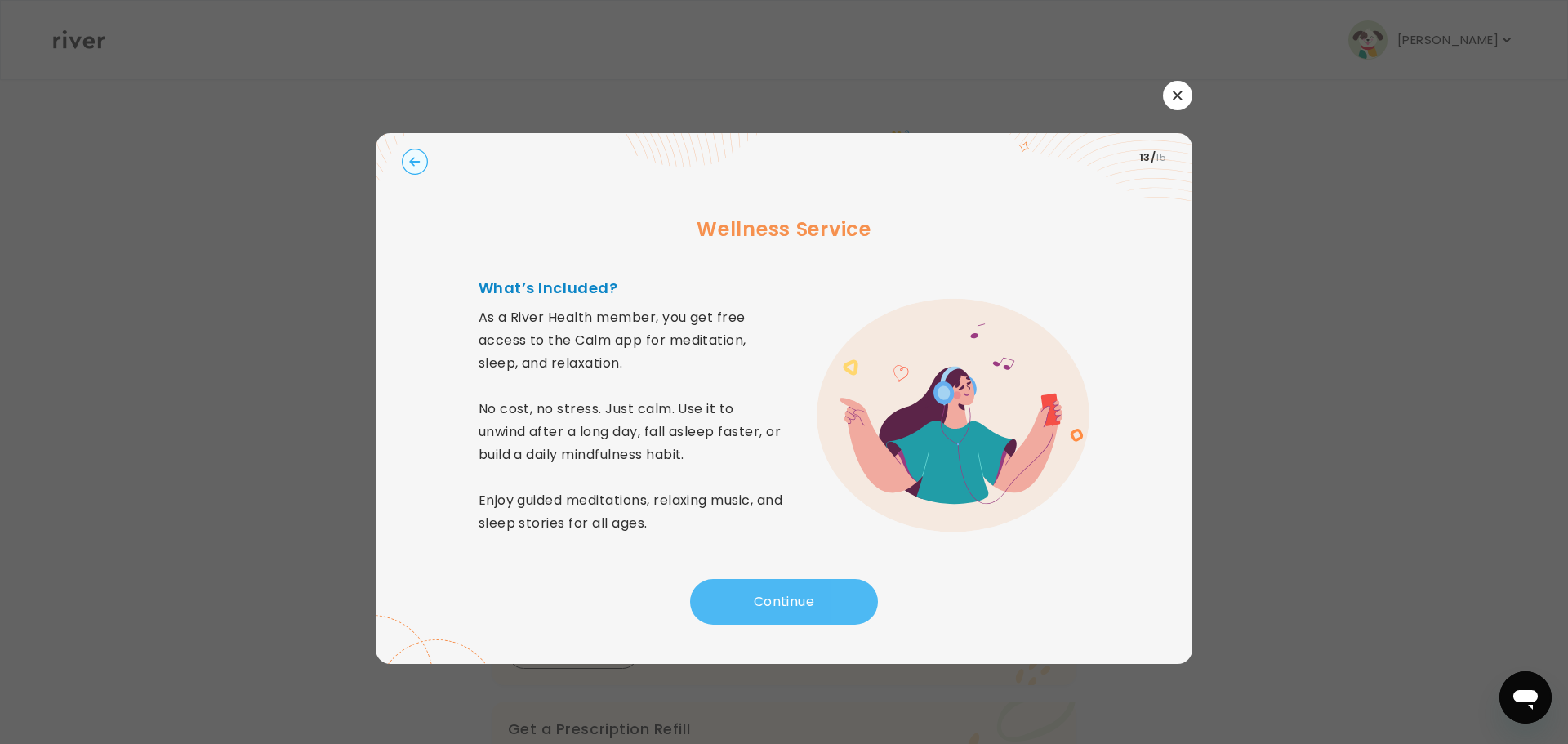
click at [781, 594] on button "Continue" at bounding box center [784, 601] width 188 height 46
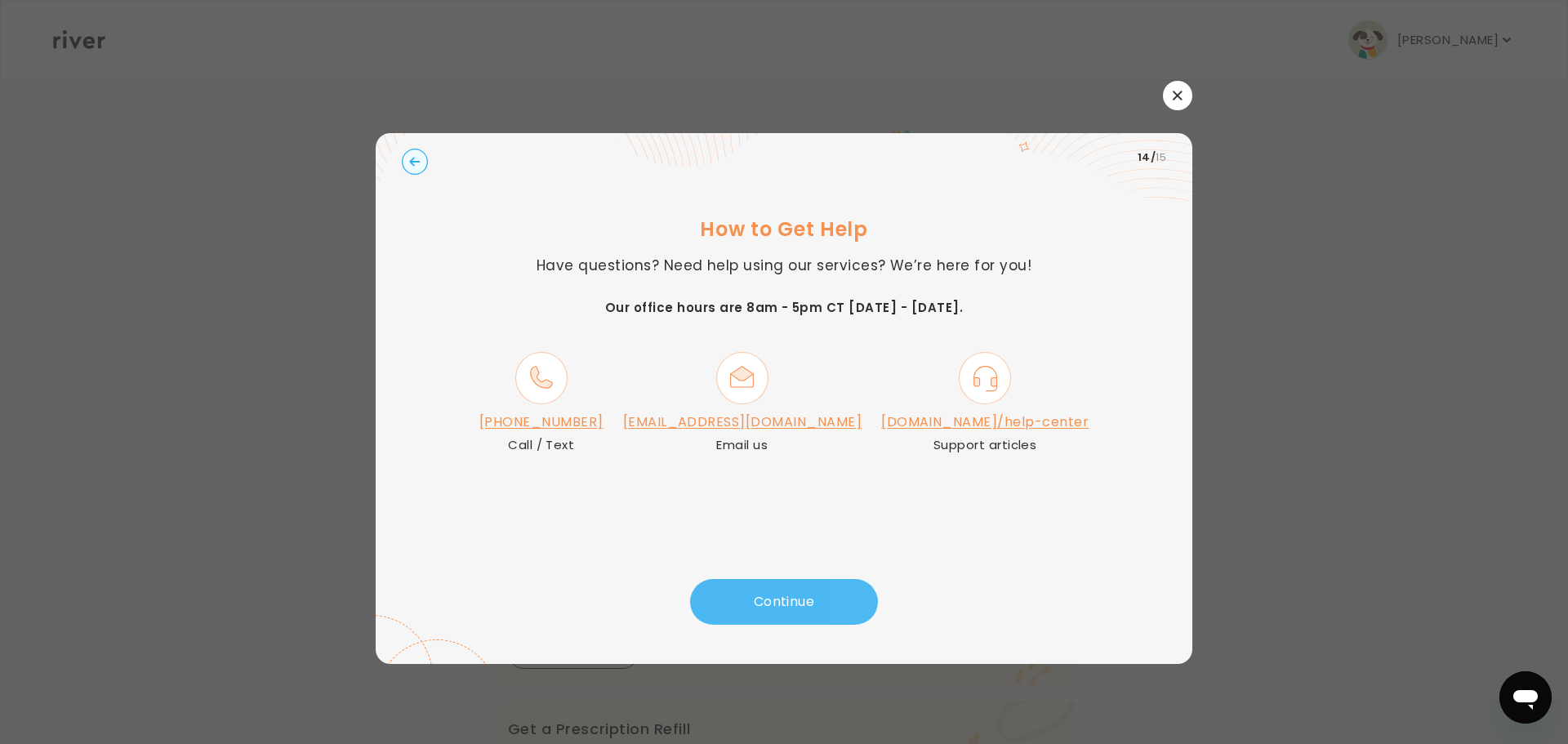
click at [781, 594] on button "Continue" at bounding box center [784, 601] width 188 height 46
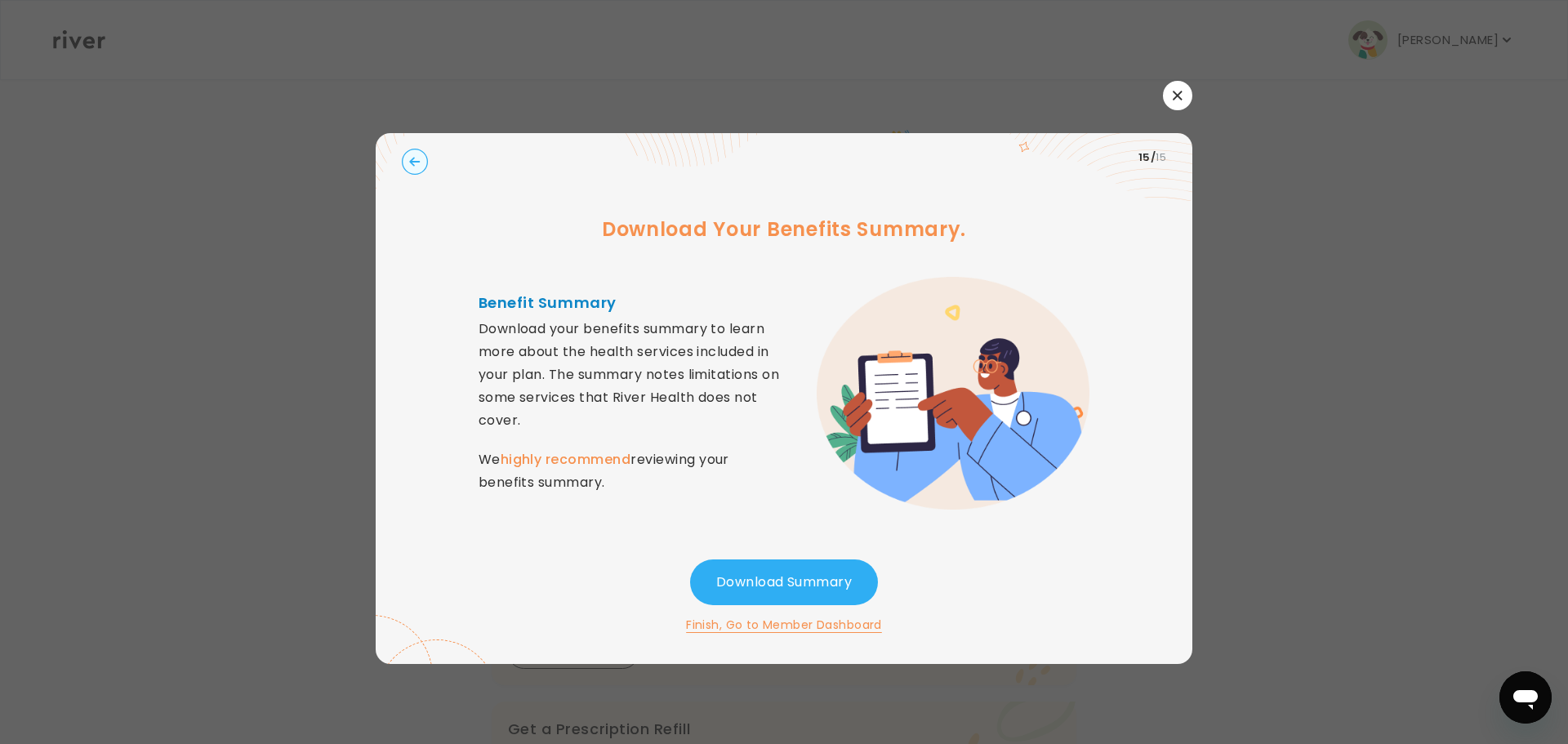
click at [728, 629] on button "Finish, Go to Member Dashboard" at bounding box center [784, 624] width 196 height 20
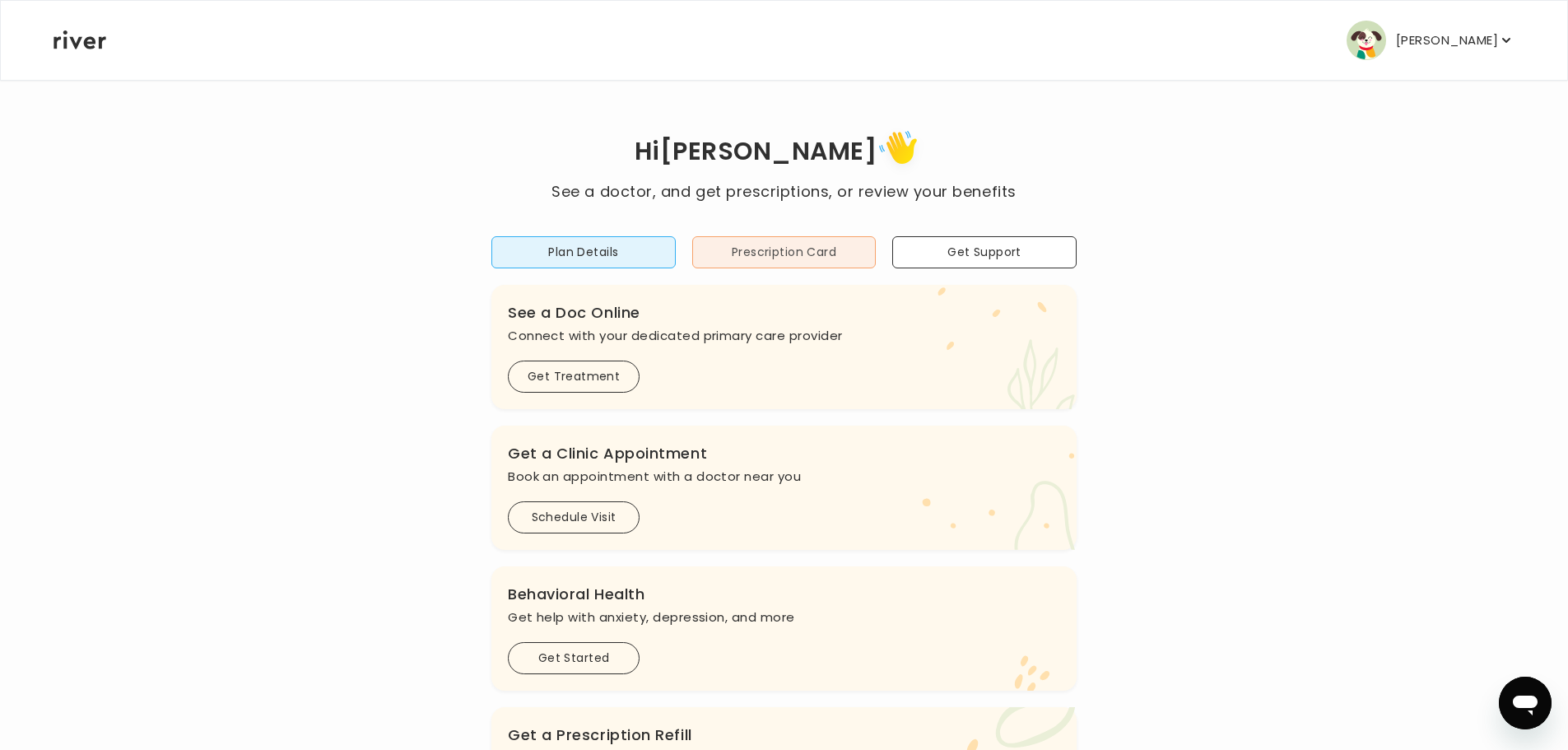
click at [785, 240] on button "Prescription Card" at bounding box center [784, 252] width 185 height 32
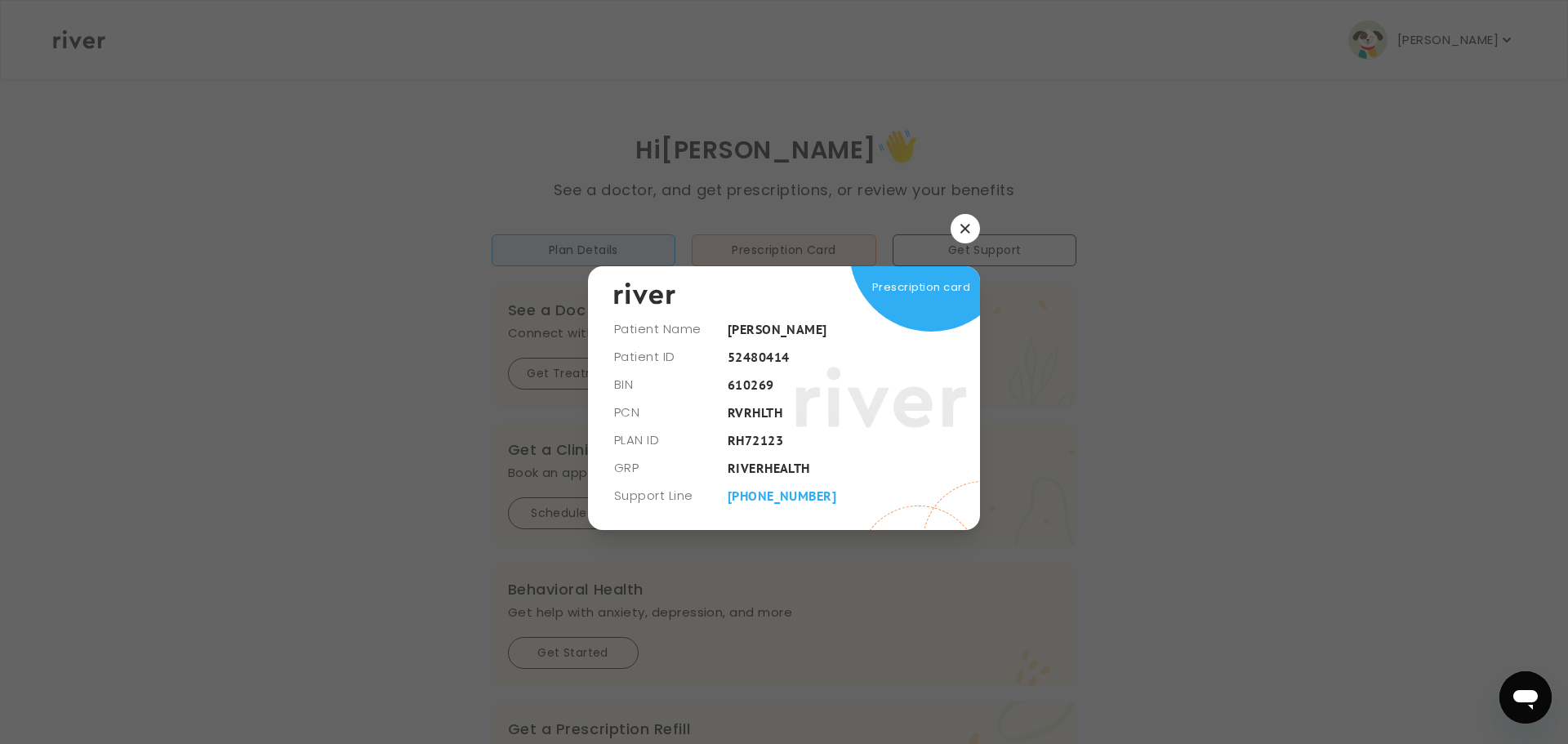
click at [960, 228] on button "button" at bounding box center [966, 228] width 30 height 30
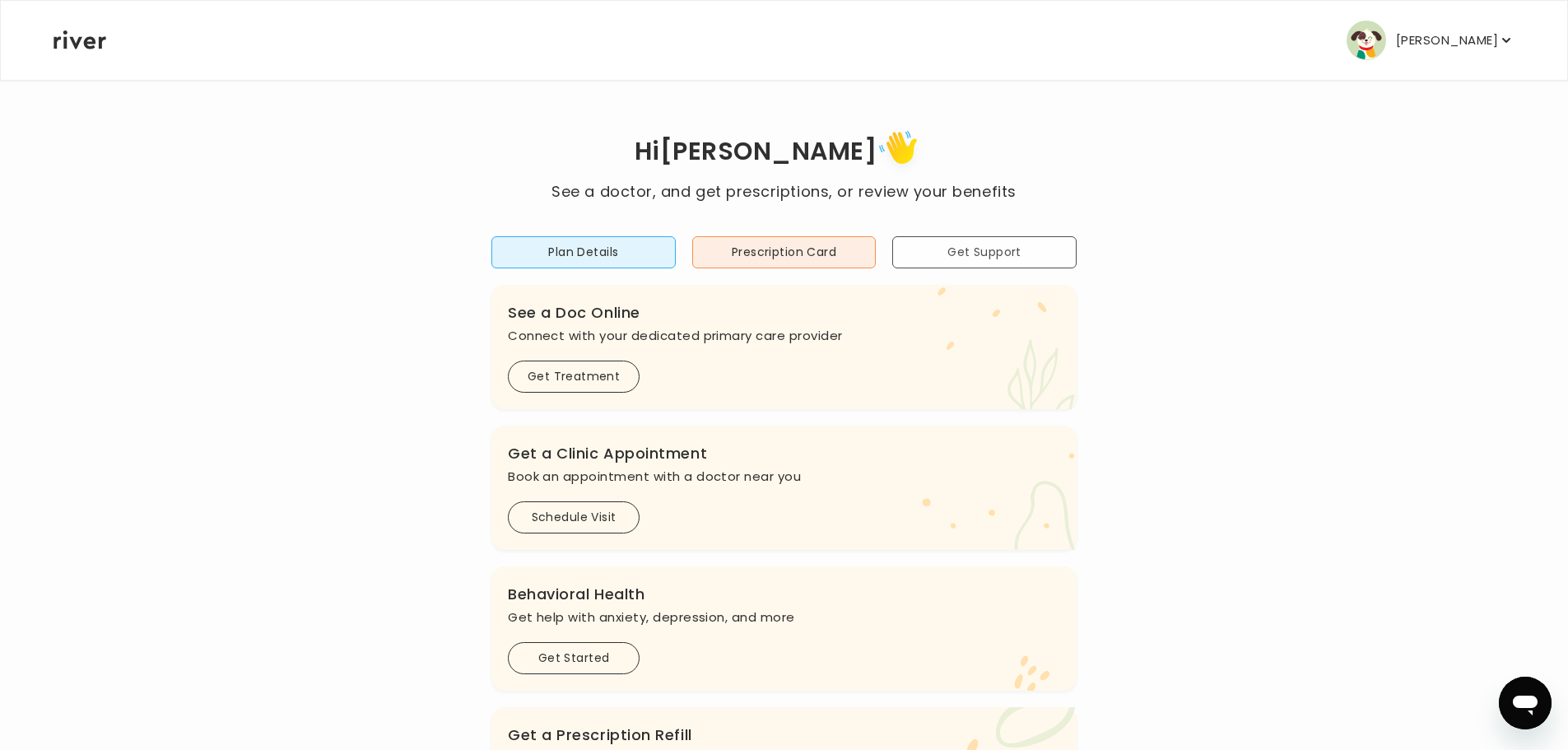
click at [945, 261] on button "Get Support" at bounding box center [984, 252] width 185 height 32
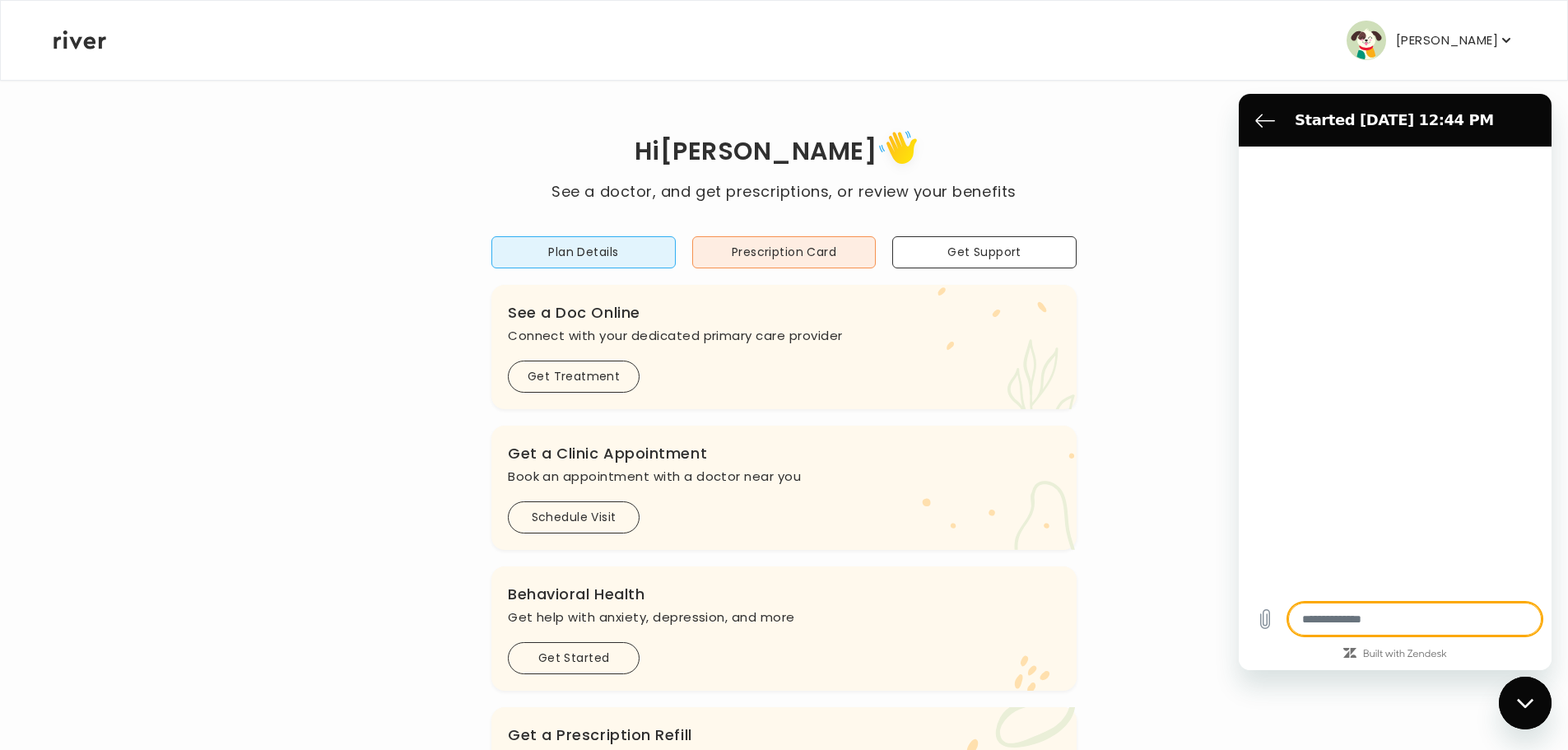
type textarea "*"
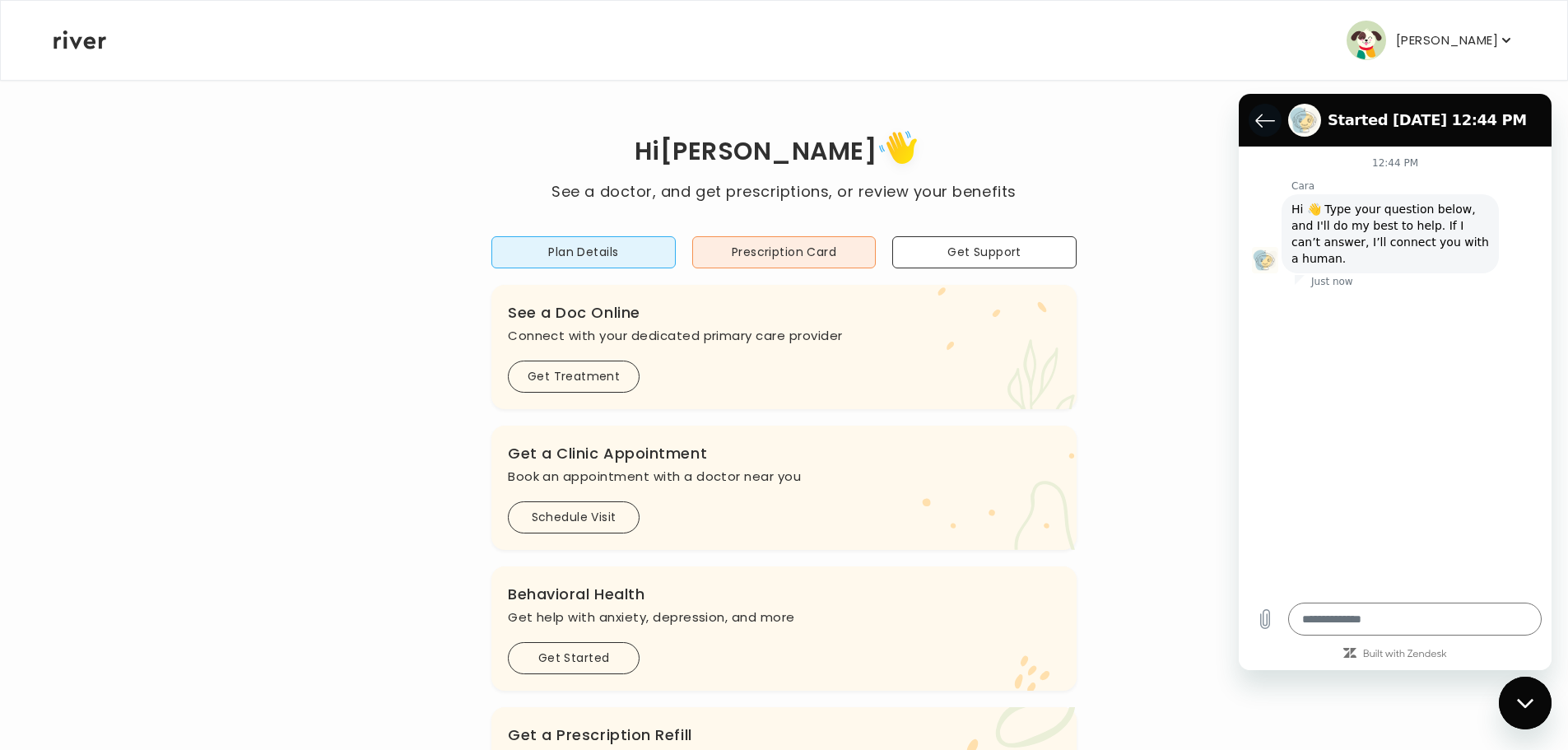
click at [1254, 118] on button "Back to the conversation list" at bounding box center [1265, 120] width 33 height 33
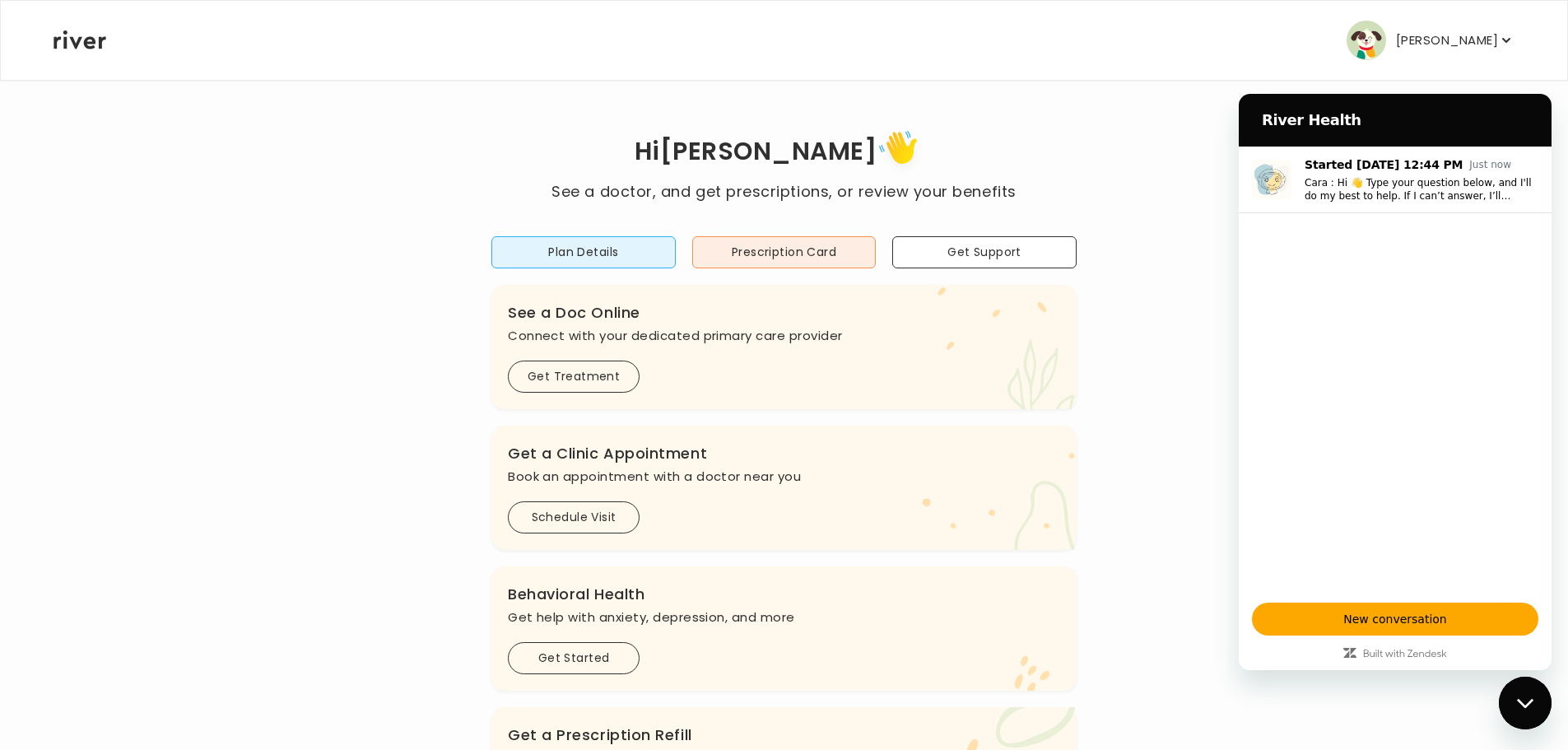
click at [1417, 35] on p "[PERSON_NAME]" at bounding box center [1447, 40] width 102 height 23
click at [1417, 83] on div "Profile" at bounding box center [1412, 90] width 204 height 37
